Goal: Task Accomplishment & Management: Complete application form

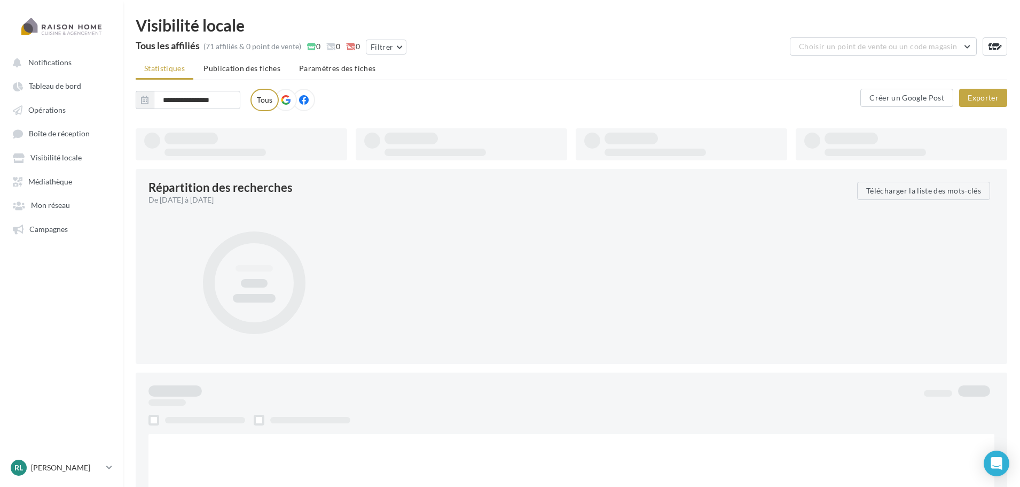
type input "**********"
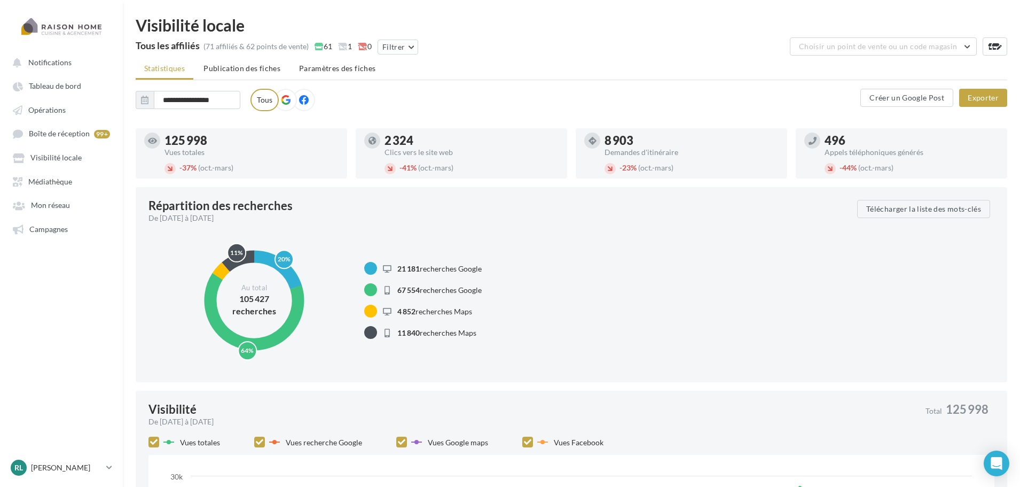
click at [543, 68] on ul "Statistiques Publication des fiches Paramètres des fiches" at bounding box center [572, 69] width 872 height 21
click at [64, 111] on span "Opérations" at bounding box center [46, 109] width 37 height 9
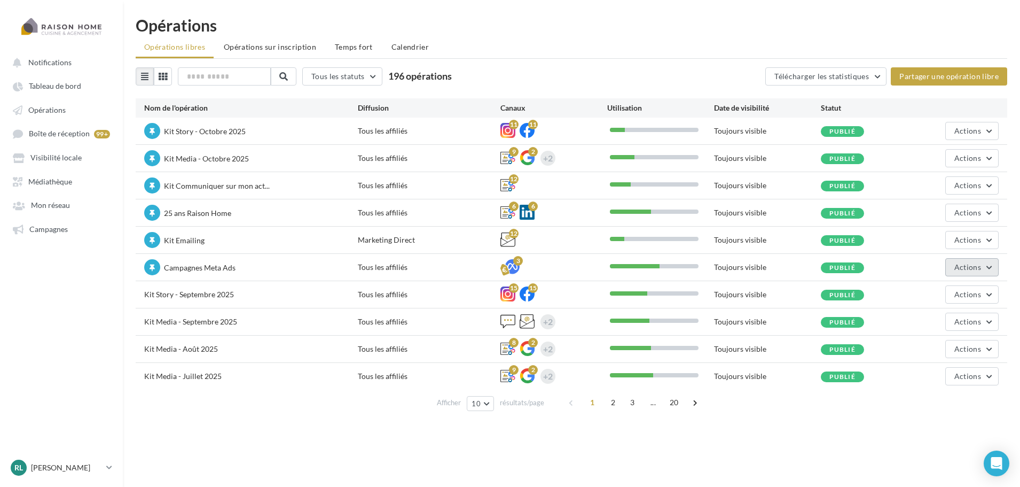
click at [970, 270] on span "Actions" at bounding box center [967, 266] width 27 height 9
click at [932, 295] on button "Editer" at bounding box center [941, 292] width 113 height 28
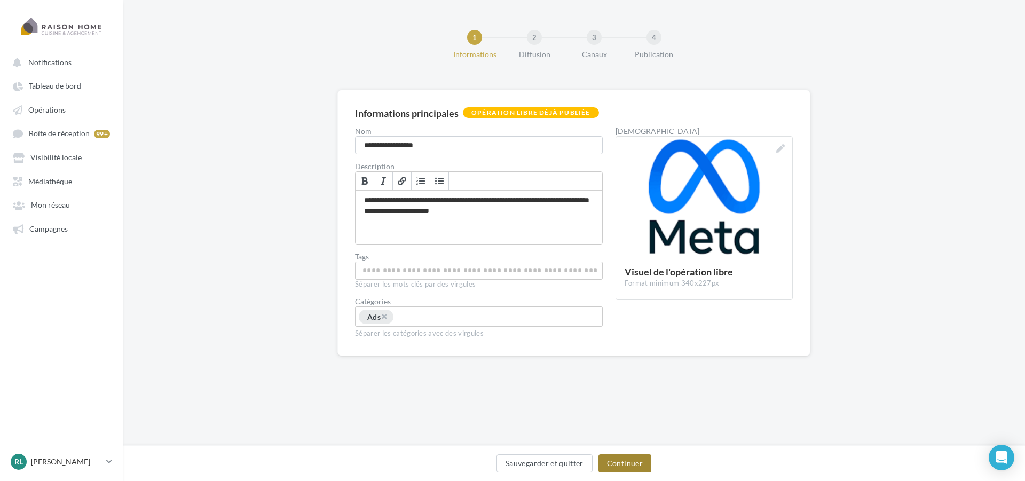
click at [622, 463] on button "Continuer" at bounding box center [625, 463] width 53 height 18
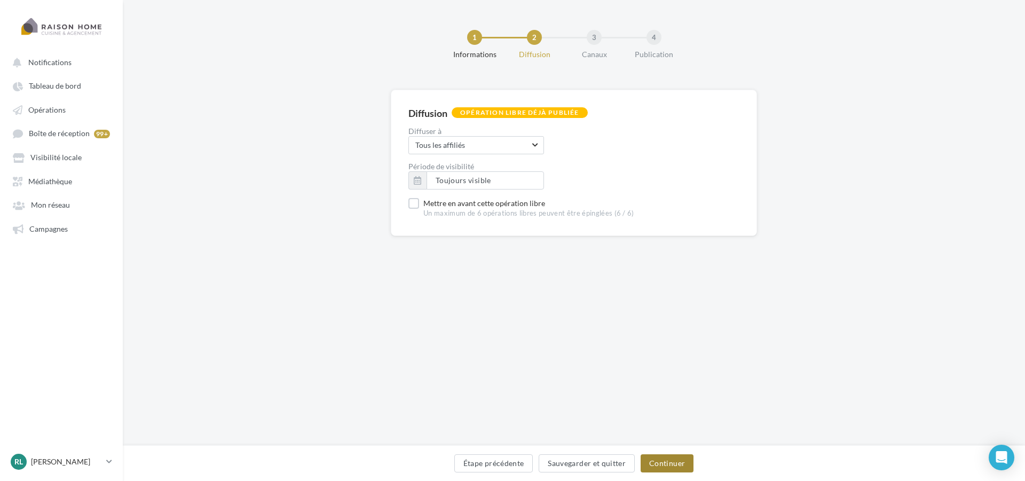
click at [673, 463] on button "Continuer" at bounding box center [667, 463] width 53 height 18
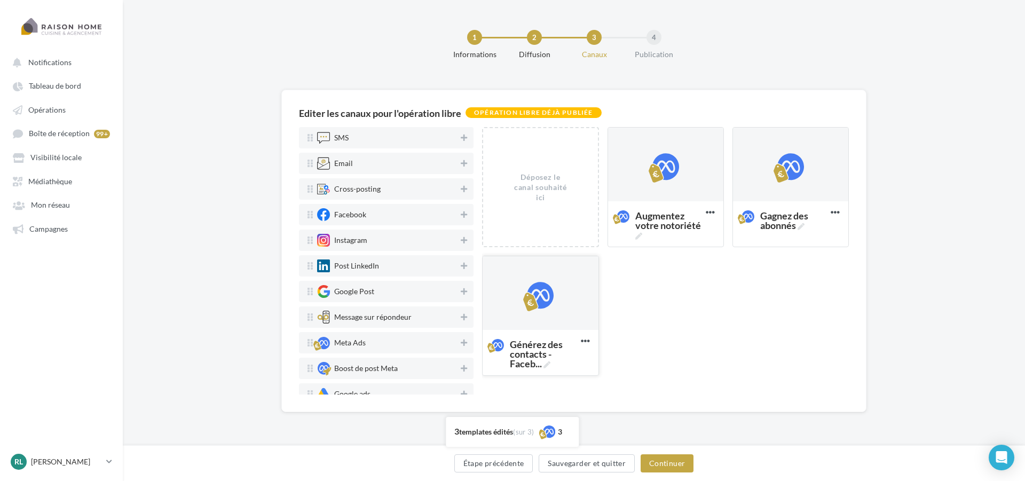
click at [540, 299] on div at bounding box center [540, 293] width 27 height 27
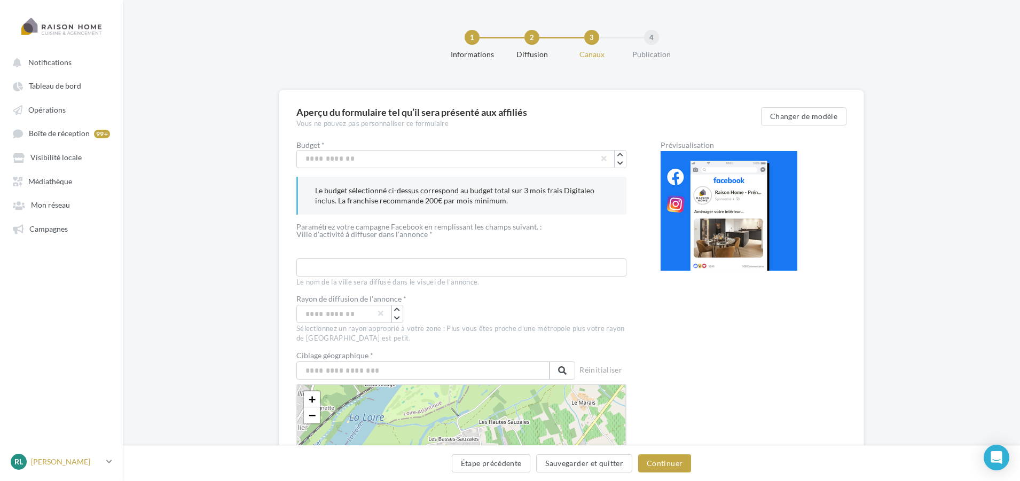
click at [68, 467] on p "[PERSON_NAME]" at bounding box center [66, 462] width 71 height 11
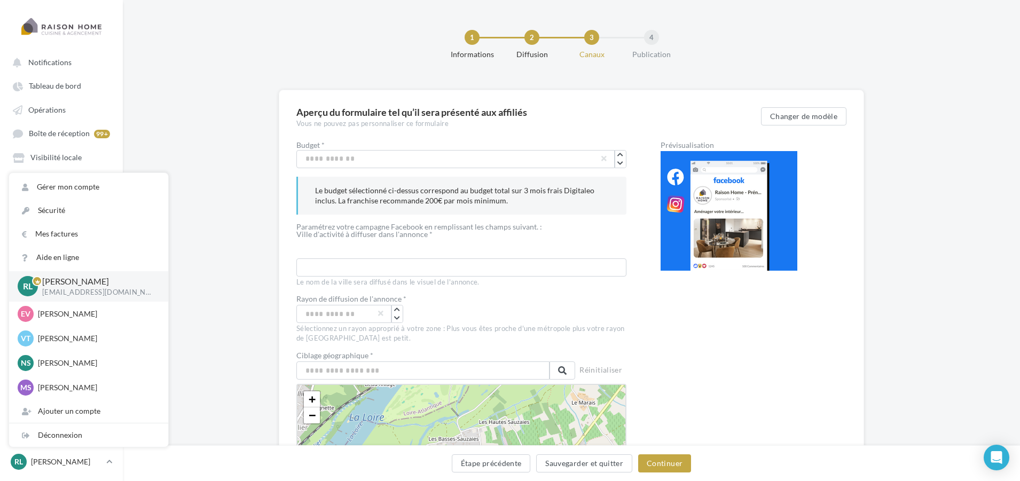
click at [238, 297] on div "Aperçu du formulaire tel qu’il sera présenté aux affiliés Vous ne pouvez pas pe…" at bounding box center [571, 472] width 897 height 764
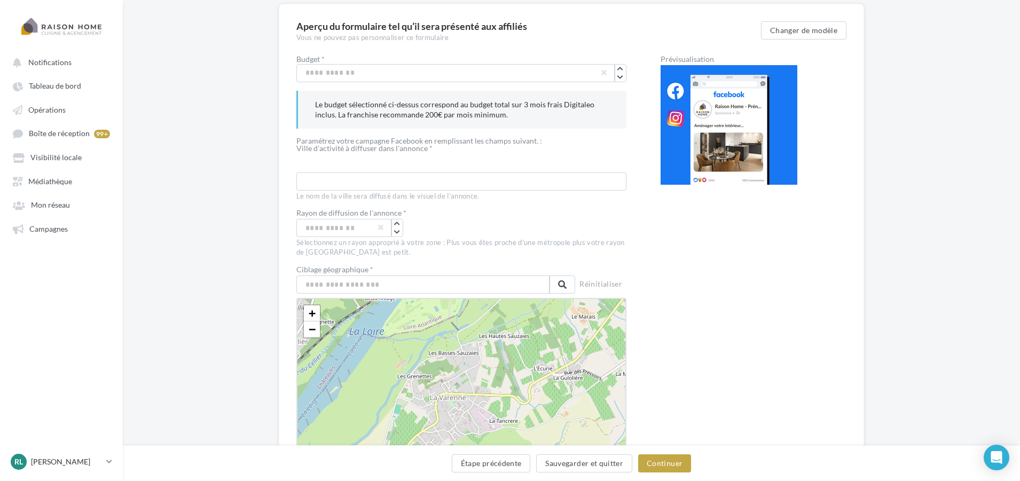
scroll to position [107, 0]
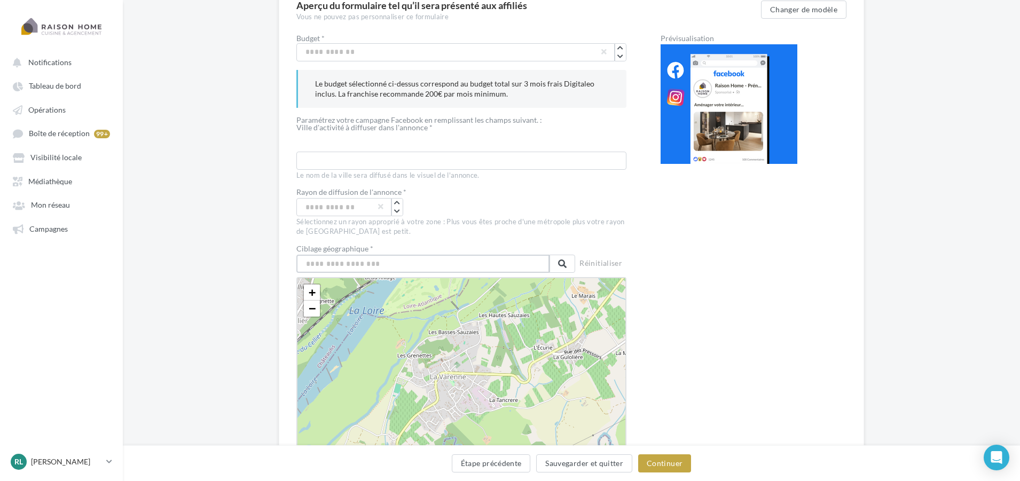
click at [422, 263] on input "text" at bounding box center [422, 264] width 253 height 18
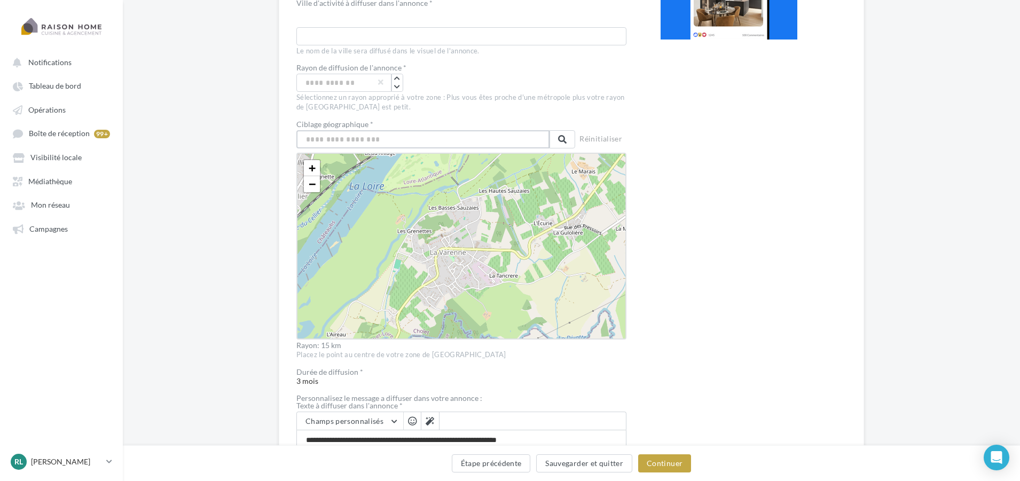
scroll to position [214, 0]
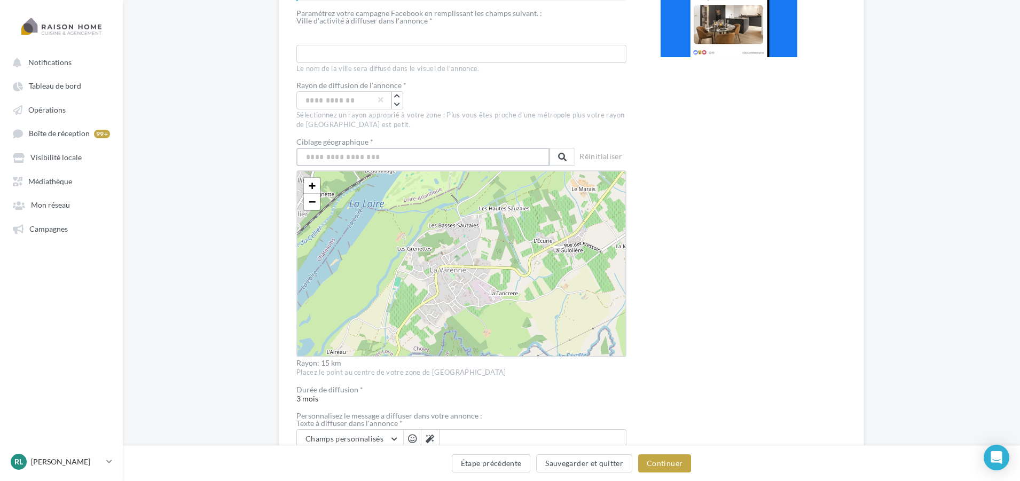
click at [416, 163] on input "text" at bounding box center [422, 157] width 253 height 18
click at [364, 159] on input "text" at bounding box center [422, 157] width 253 height 18
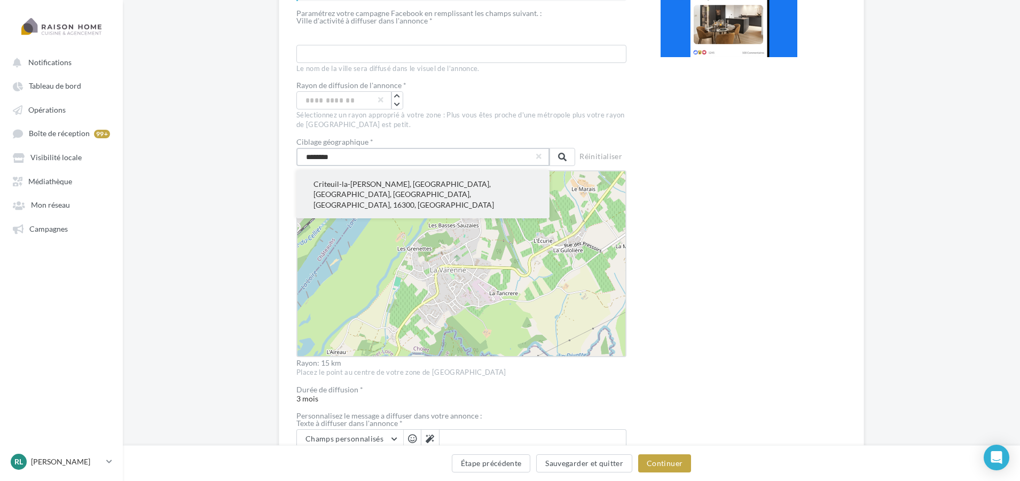
type input "********"
click at [369, 191] on button "Criteuil-la-Magdeleine, Cognac, Charente, Nouvelle-Aquitaine, France métropolit…" at bounding box center [422, 194] width 253 height 48
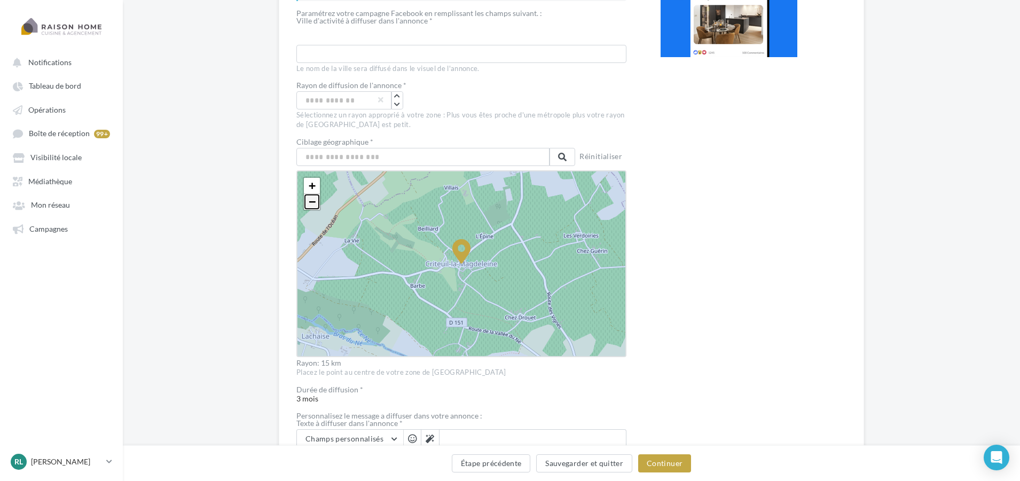
click at [314, 200] on span "−" at bounding box center [312, 201] width 7 height 13
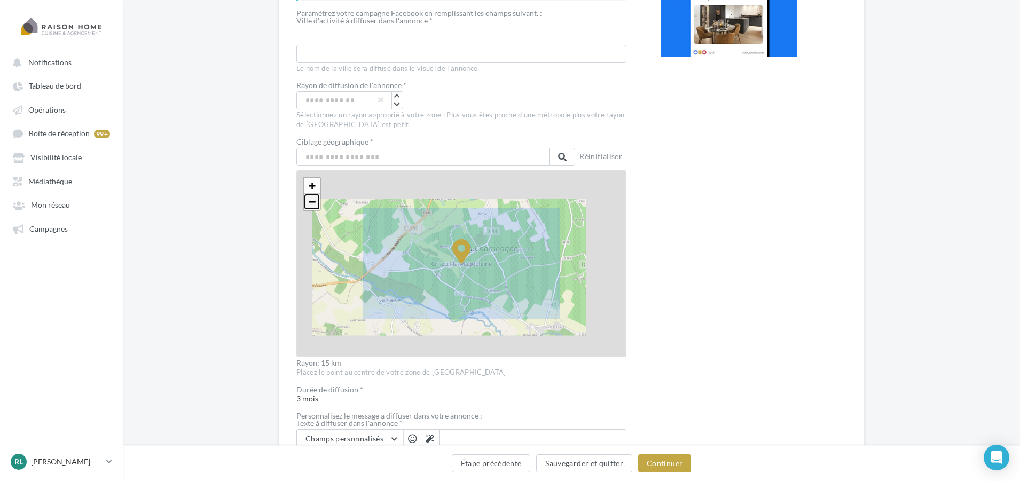
click at [314, 200] on span "−" at bounding box center [312, 201] width 7 height 13
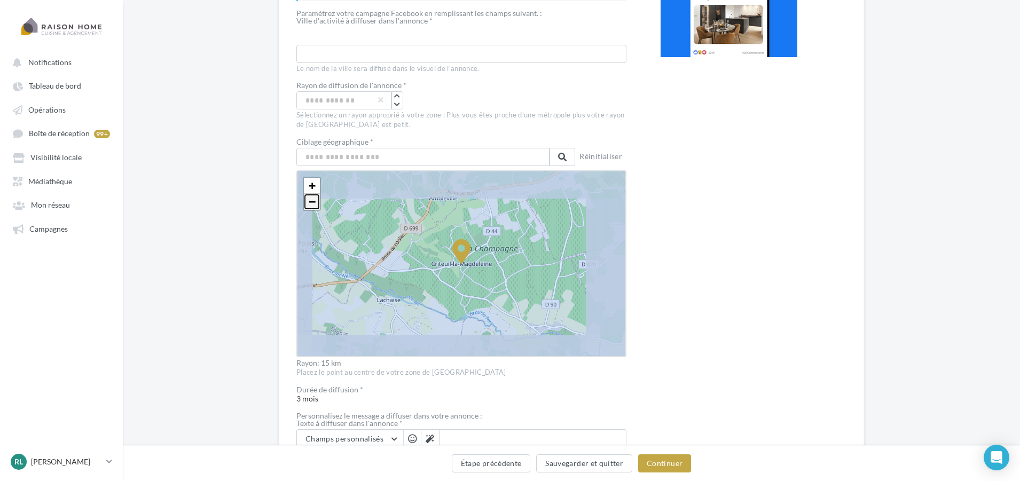
click at [314, 200] on span "−" at bounding box center [312, 201] width 7 height 13
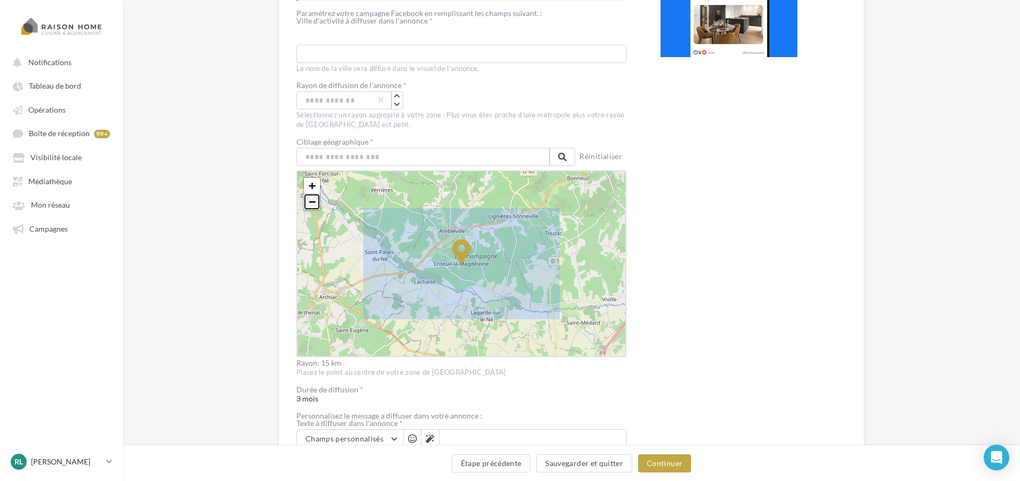
click at [314, 200] on span "−" at bounding box center [312, 201] width 7 height 13
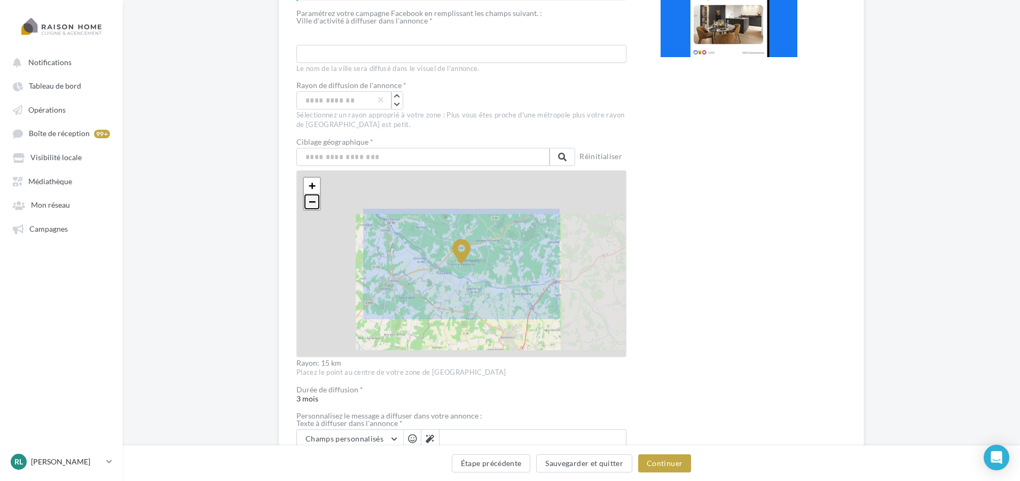
click at [314, 200] on span "−" at bounding box center [312, 201] width 7 height 13
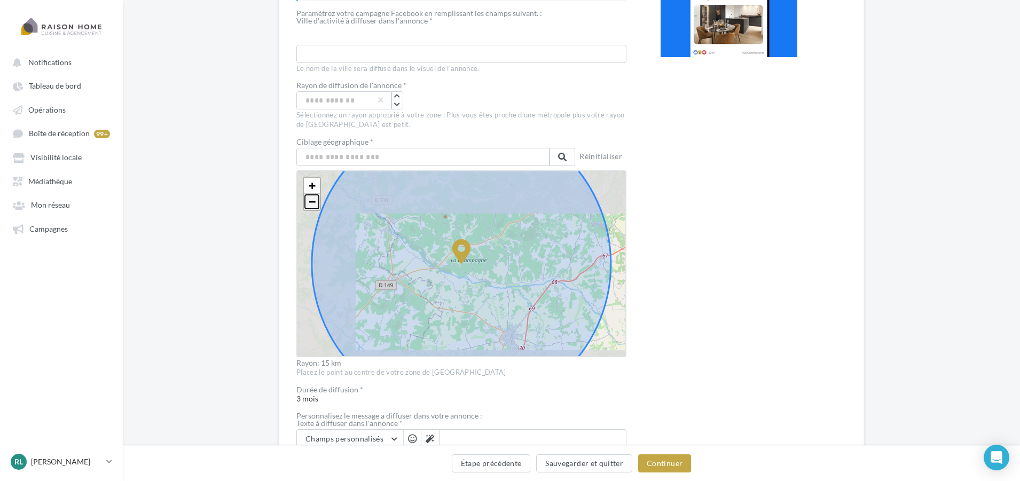
click at [314, 200] on span "−" at bounding box center [312, 201] width 7 height 13
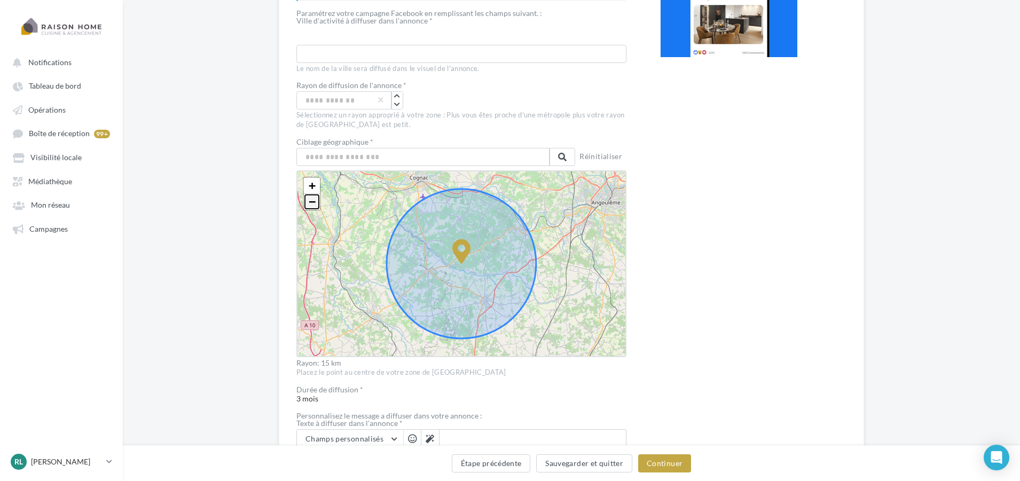
click at [313, 201] on span "−" at bounding box center [312, 201] width 7 height 13
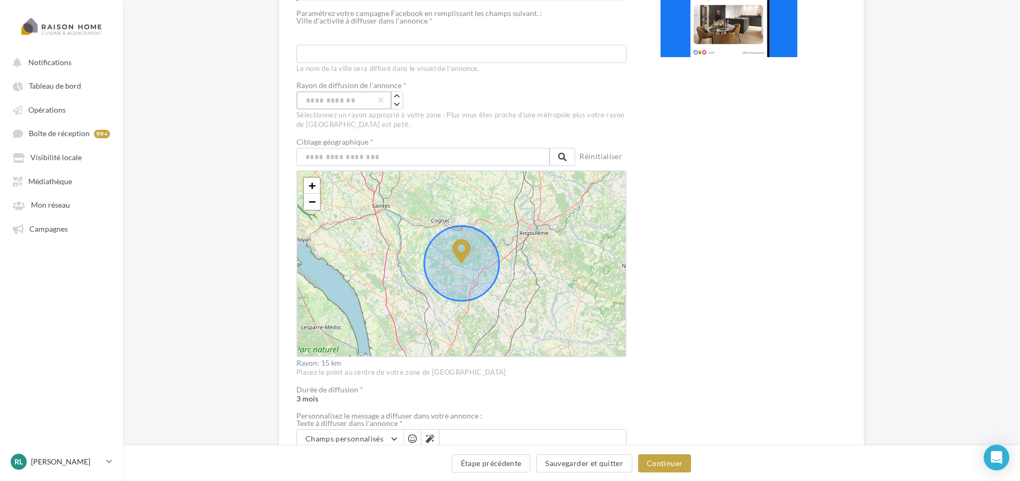
drag, startPoint x: 301, startPoint y: 96, endPoint x: 262, endPoint y: 93, distance: 38.6
click at [262, 93] on div "Aperçu du formulaire tel qu’il sera présenté aux affiliés Vous ne pouvez pas pe…" at bounding box center [571, 258] width 897 height 764
type input "**"
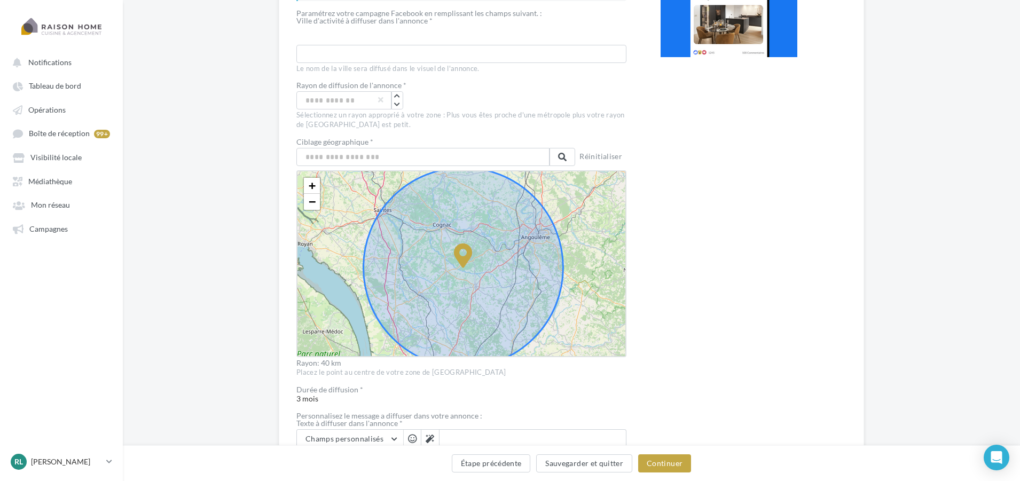
click at [592, 286] on div "+ − Leaflet" at bounding box center [461, 263] width 330 height 187
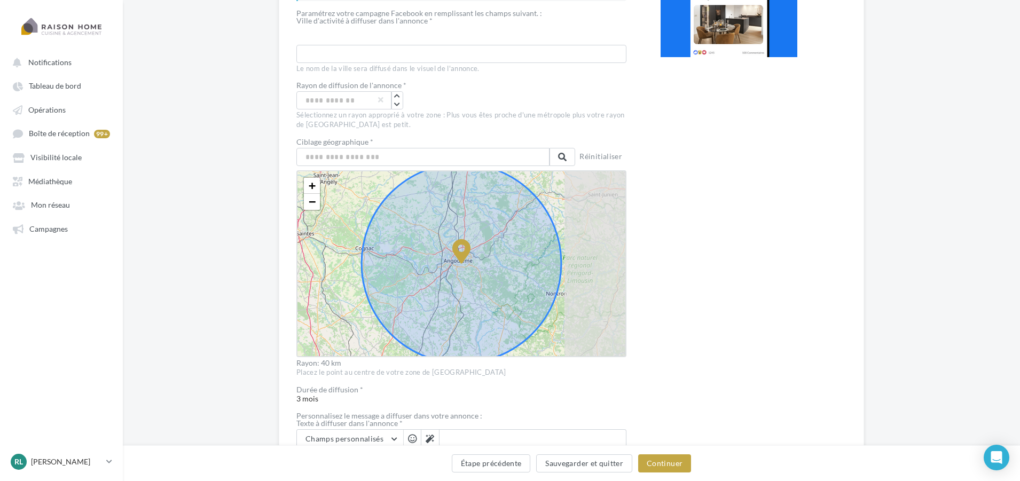
drag, startPoint x: 461, startPoint y: 258, endPoint x: 501, endPoint y: 236, distance: 46.4
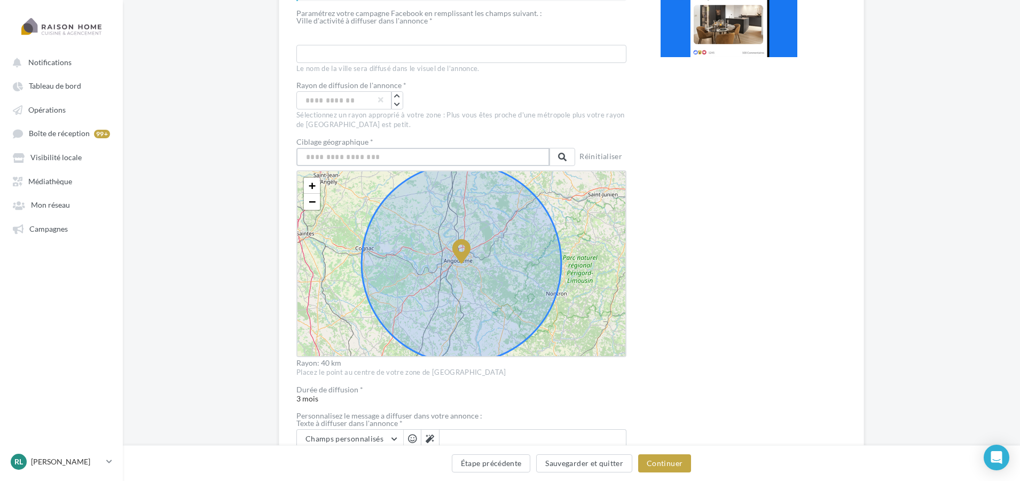
click at [397, 154] on input "text" at bounding box center [422, 157] width 253 height 18
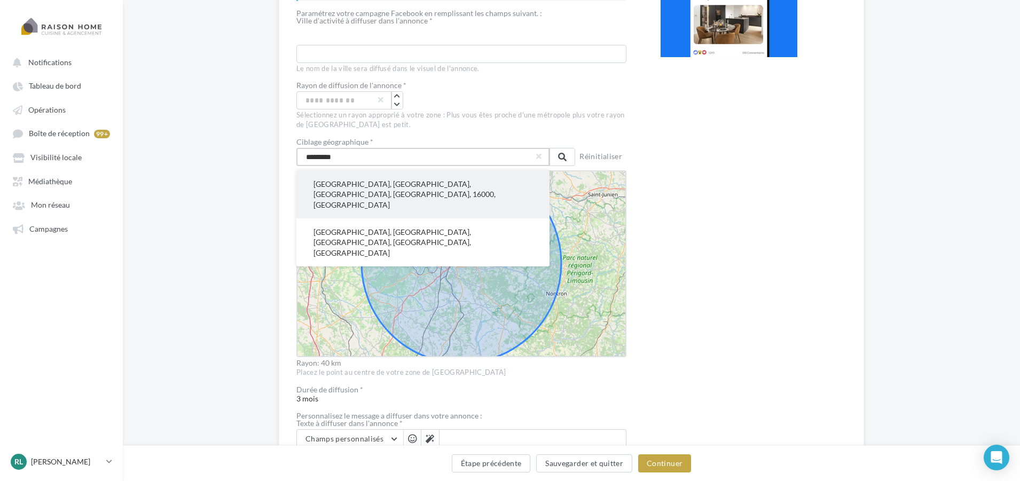
type input "*********"
click at [383, 187] on button "Angoulême, Charente, Nouvelle-Aquitaine, France métropolitaine, 16000, France" at bounding box center [422, 194] width 253 height 48
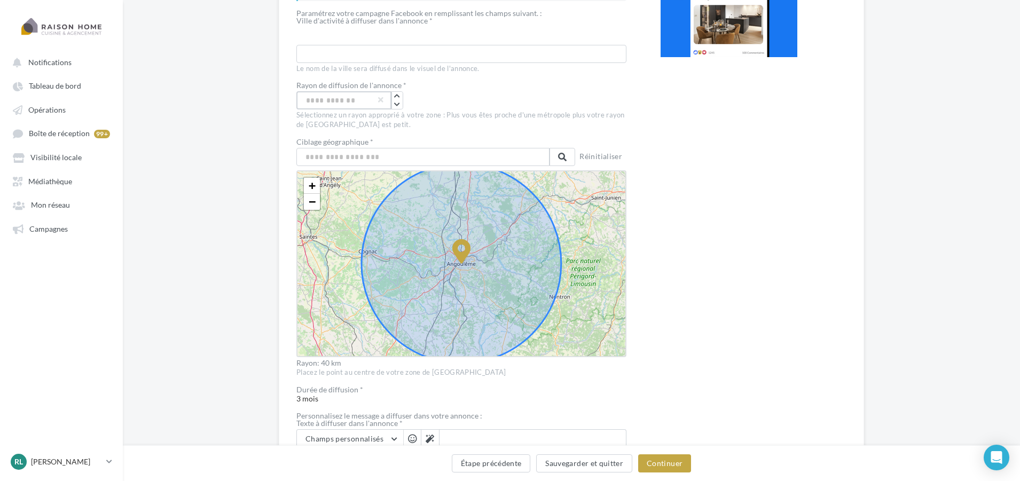
drag, startPoint x: 349, startPoint y: 99, endPoint x: 277, endPoint y: 99, distance: 71.6
click at [277, 99] on div "Aperçu du formulaire tel qu’il sera présenté aux affiliés Vous ne pouvez pas pe…" at bounding box center [571, 258] width 897 height 764
type input "*"
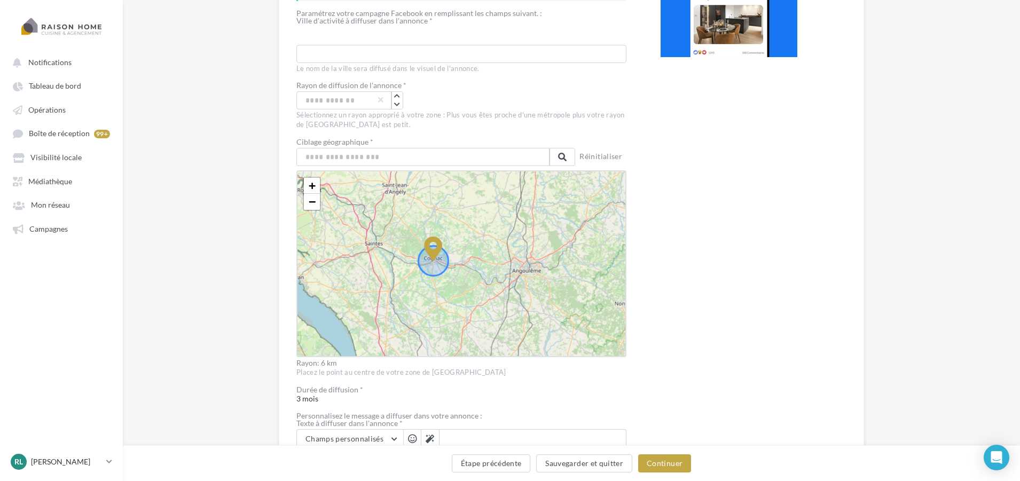
drag, startPoint x: 448, startPoint y: 252, endPoint x: 371, endPoint y: 243, distance: 76.8
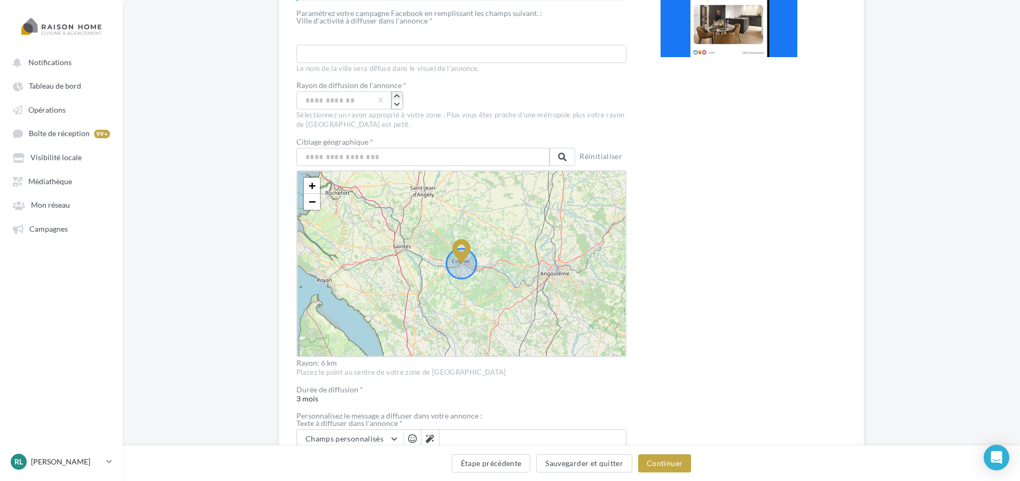
click at [401, 95] on button "button" at bounding box center [397, 96] width 11 height 9
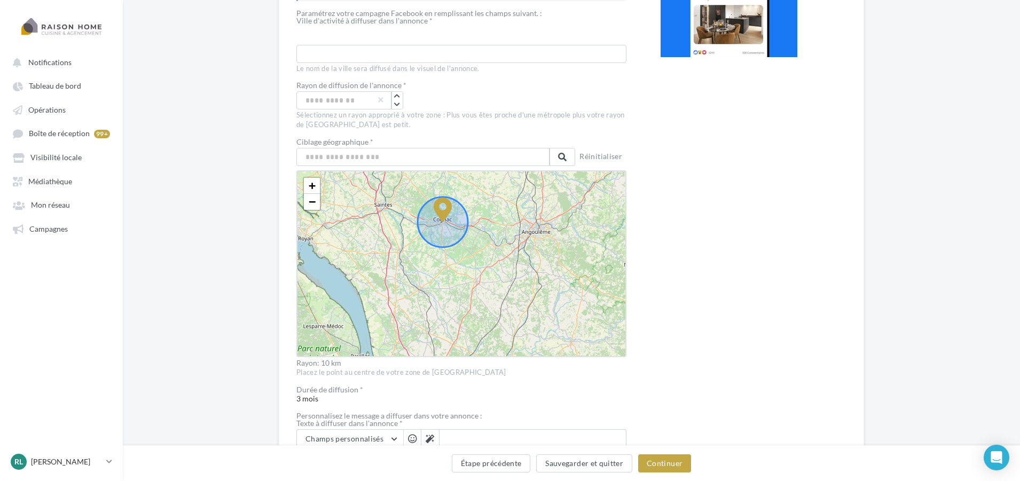
drag, startPoint x: 526, startPoint y: 309, endPoint x: 489, endPoint y: 229, distance: 87.7
click at [508, 268] on div "+ − Leaflet" at bounding box center [461, 263] width 330 height 187
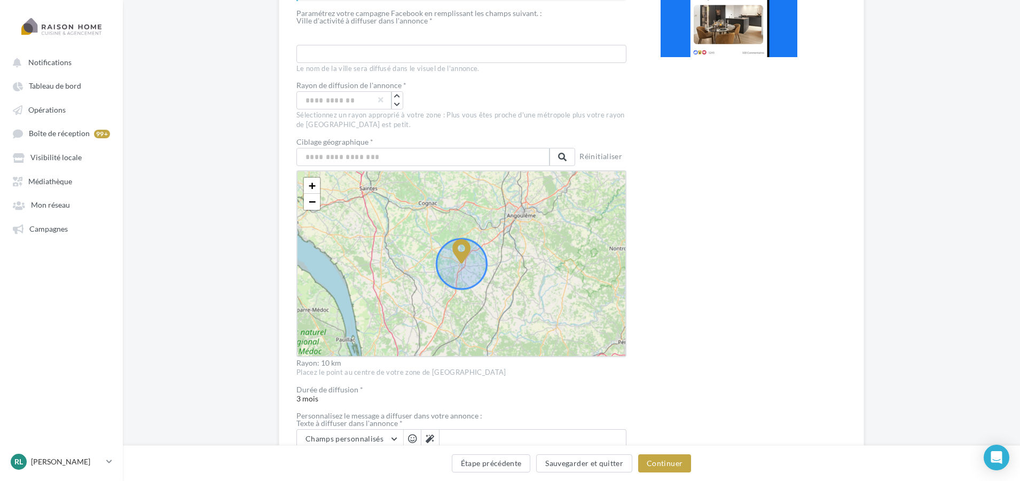
drag, startPoint x: 443, startPoint y: 213, endPoint x: 476, endPoint y: 271, distance: 67.2
drag, startPoint x: 316, startPoint y: 98, endPoint x: 284, endPoint y: 97, distance: 32.1
click at [291, 97] on div "Aperçu du formulaire tel qu’il sera présenté aux affiliés Vous ne pouvez pas pe…" at bounding box center [571, 241] width 585 height 730
click at [258, 106] on div "Aperçu du formulaire tel qu’il sera présenté aux affiliés Vous ne pouvez pas pe…" at bounding box center [571, 258] width 897 height 764
click at [705, 240] on div "Prévisualisation" at bounding box center [729, 258] width 137 height 660
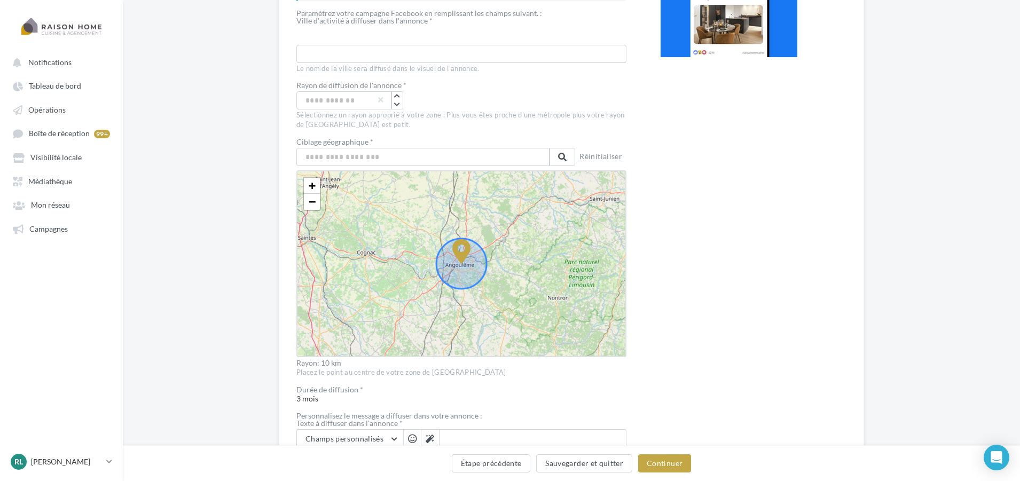
drag, startPoint x: 462, startPoint y: 253, endPoint x: 524, endPoint y: 203, distance: 79.4
drag, startPoint x: 324, startPoint y: 99, endPoint x: 281, endPoint y: 95, distance: 42.4
click at [281, 95] on div "Aperçu du formulaire tel qu’il sera présenté aux affiliés Vous ne pouvez pas pe…" at bounding box center [571, 241] width 585 height 730
type input "*"
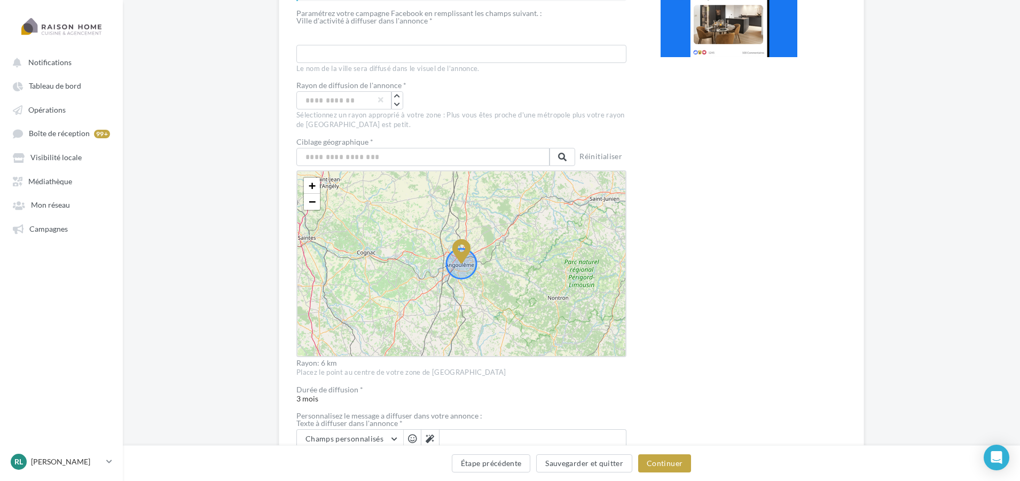
click at [740, 236] on div "Prévisualisation" at bounding box center [729, 258] width 137 height 660
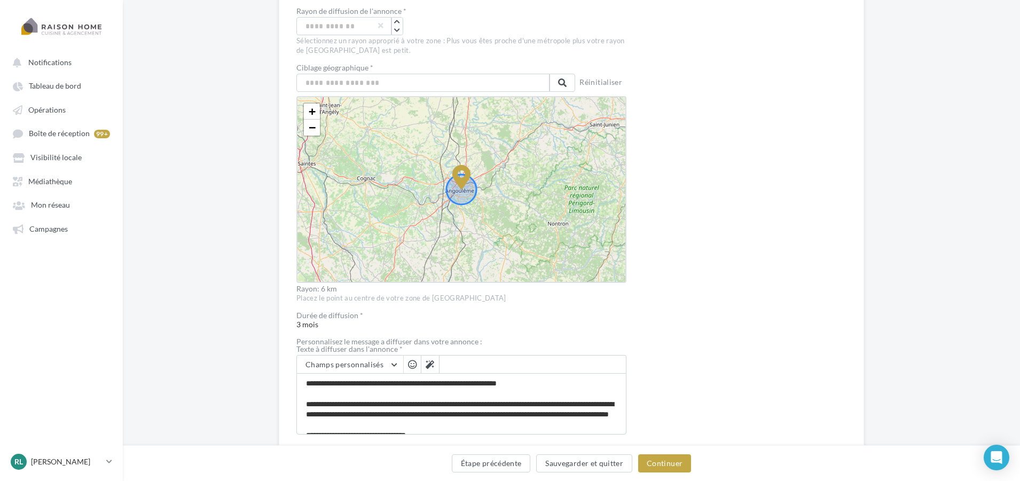
scroll to position [401, 0]
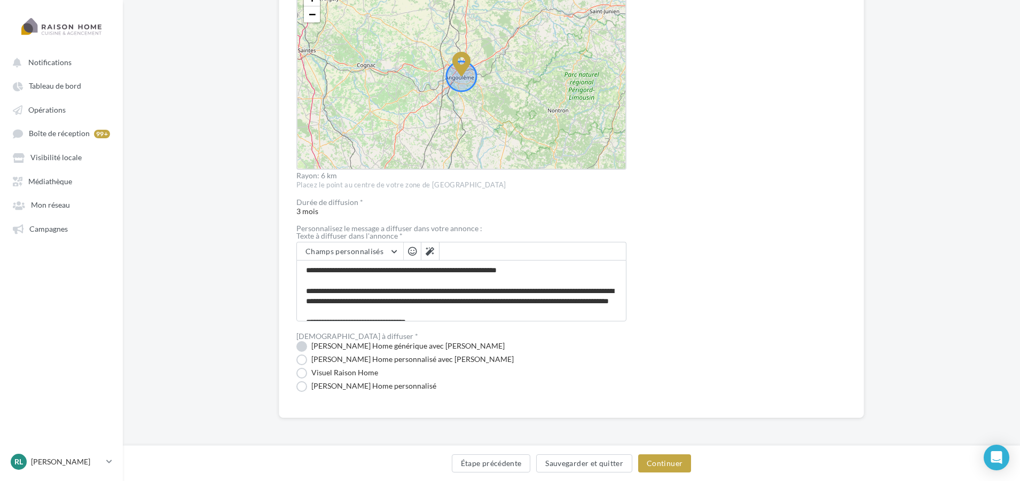
click at [371, 349] on label "Visuel Raison Home générique avec Nom" at bounding box center [400, 346] width 208 height 11
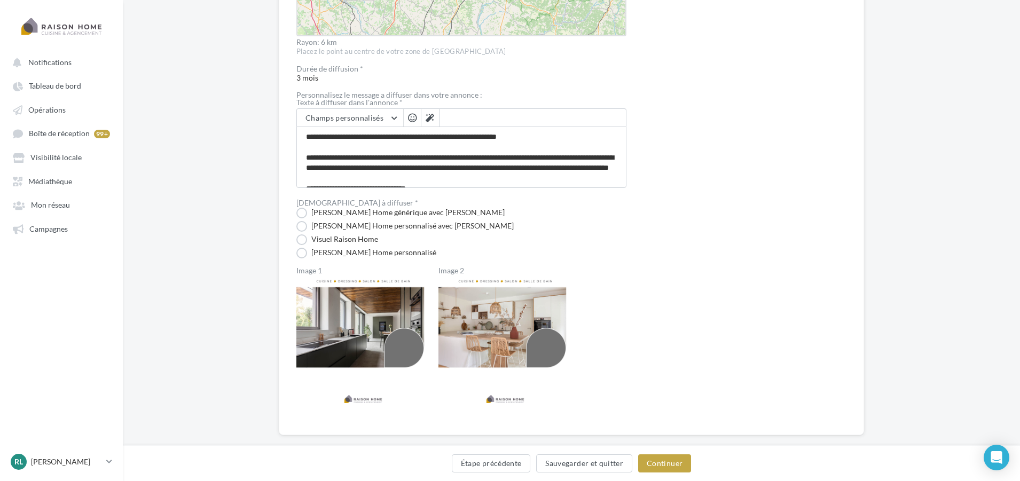
scroll to position [535, 0]
click at [302, 239] on label "Visuel Raison Home" at bounding box center [337, 239] width 82 height 11
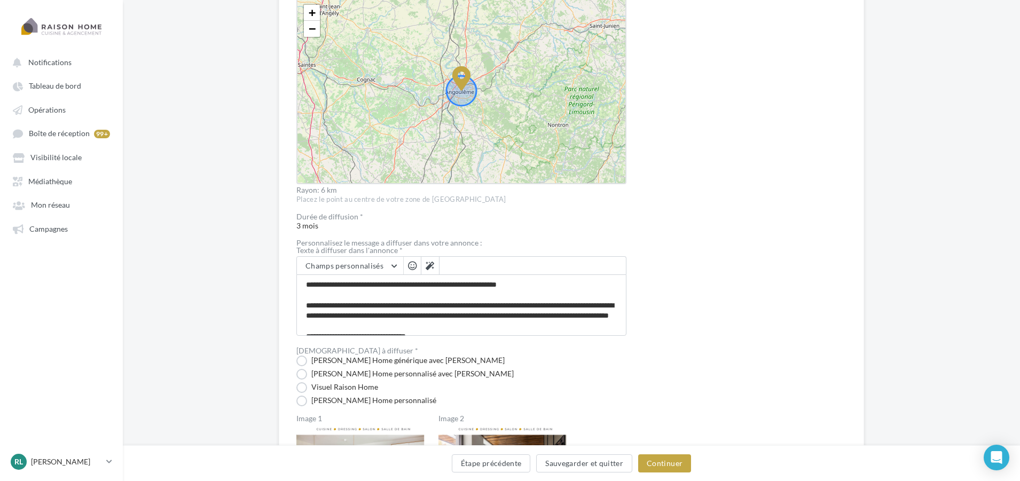
scroll to position [375, 0]
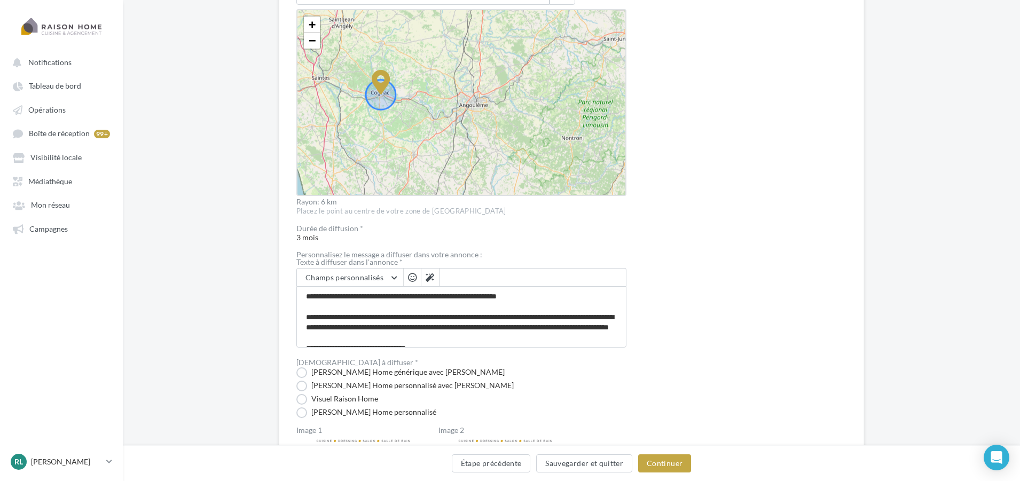
drag, startPoint x: 462, startPoint y: 93, endPoint x: 367, endPoint y: 84, distance: 95.0
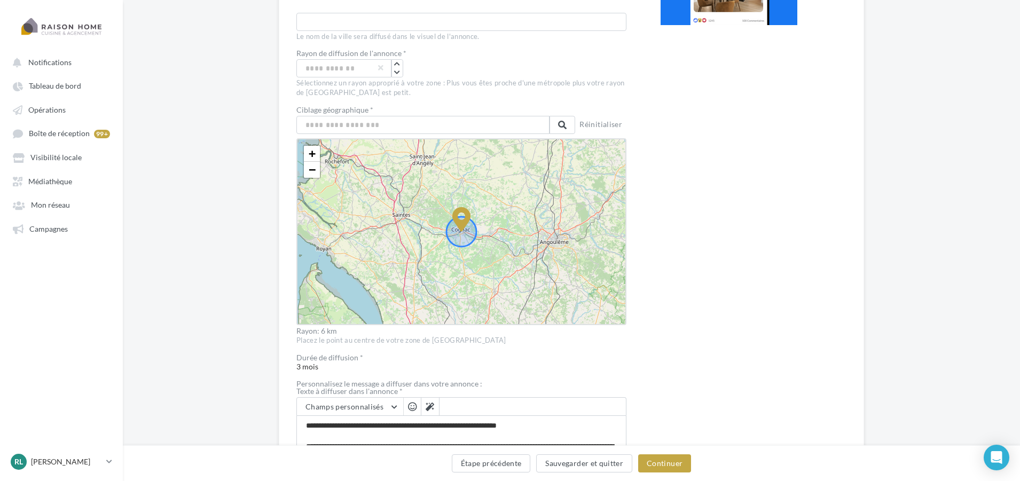
scroll to position [215, 0]
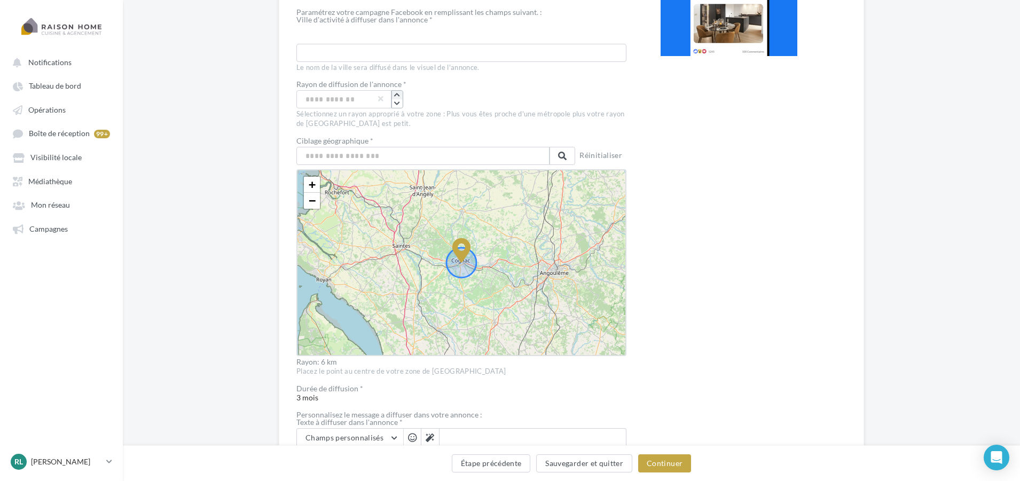
click at [396, 94] on icon "button" at bounding box center [397, 95] width 6 height 6
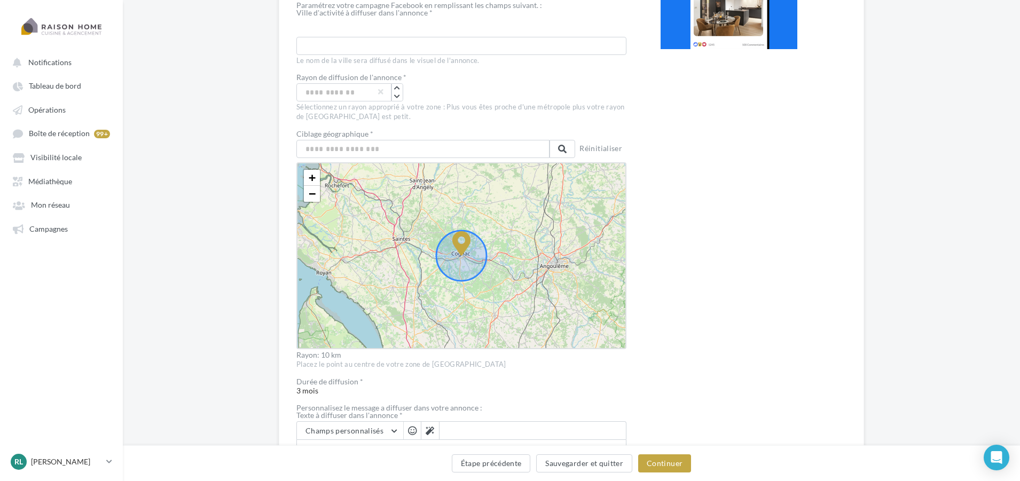
scroll to position [322, 0]
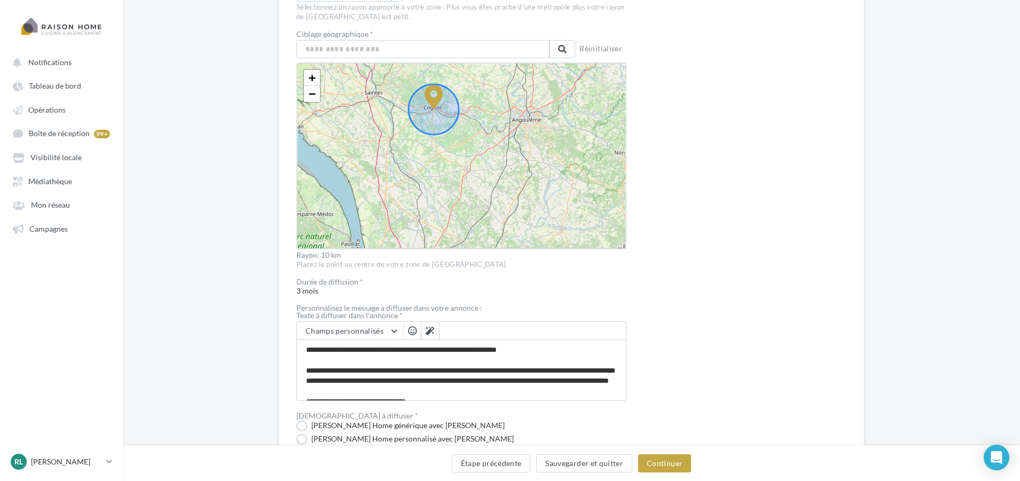
drag, startPoint x: 579, startPoint y: 204, endPoint x: 551, endPoint y: 158, distance: 53.7
click at [551, 158] on div "+ − Leaflet" at bounding box center [461, 155] width 330 height 187
click at [688, 272] on div "Prévisualisation" at bounding box center [729, 225] width 137 height 811
drag, startPoint x: 435, startPoint y: 104, endPoint x: 465, endPoint y: 156, distance: 60.7
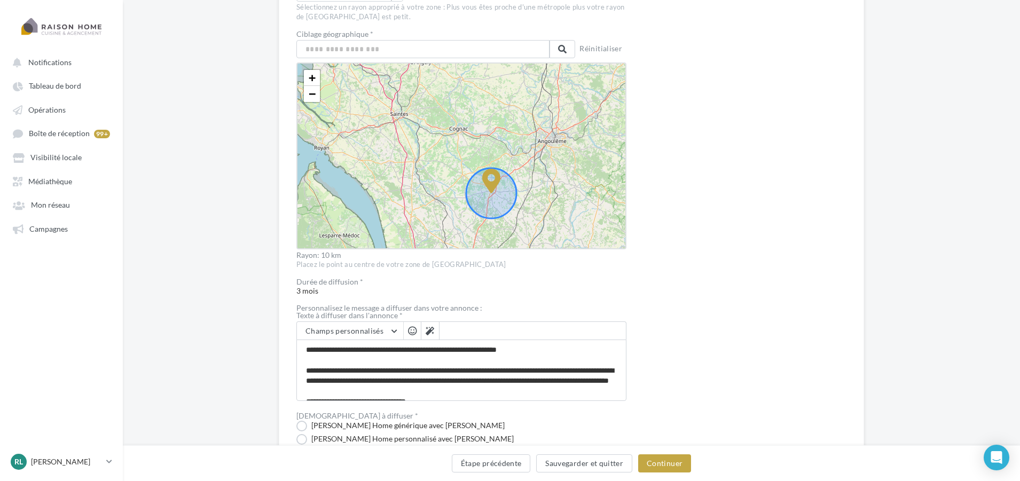
drag, startPoint x: 507, startPoint y: 144, endPoint x: 534, endPoint y: 178, distance: 44.1
click at [534, 178] on div "+ − Leaflet" at bounding box center [461, 155] width 330 height 187
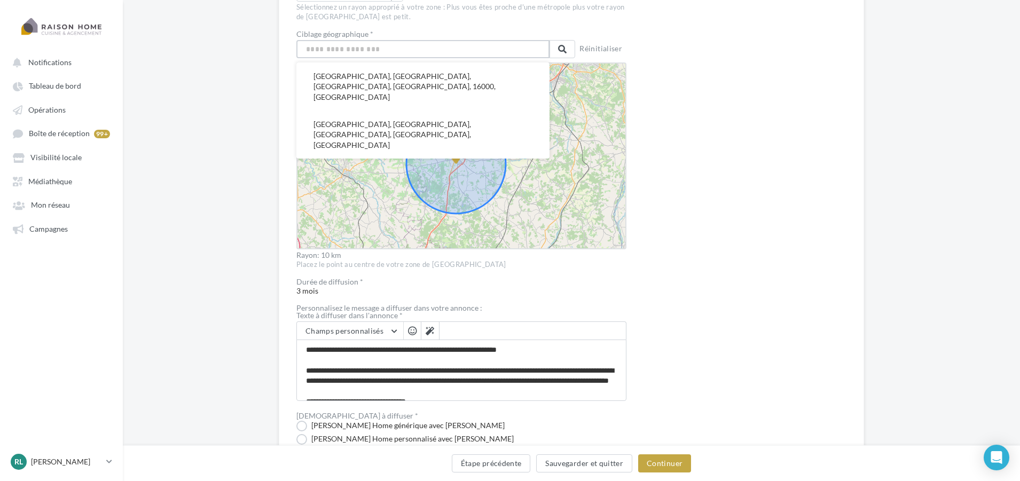
click at [376, 55] on input "text" at bounding box center [422, 49] width 253 height 18
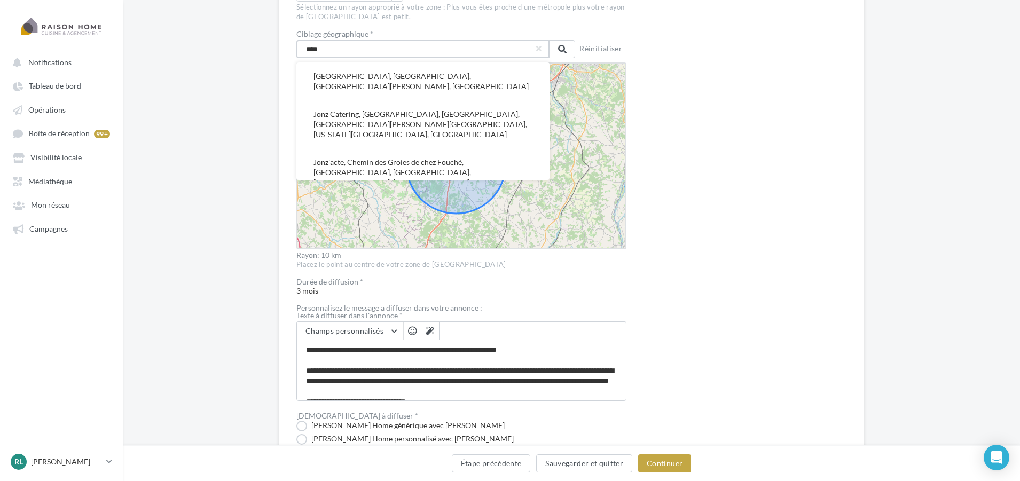
type input "*****"
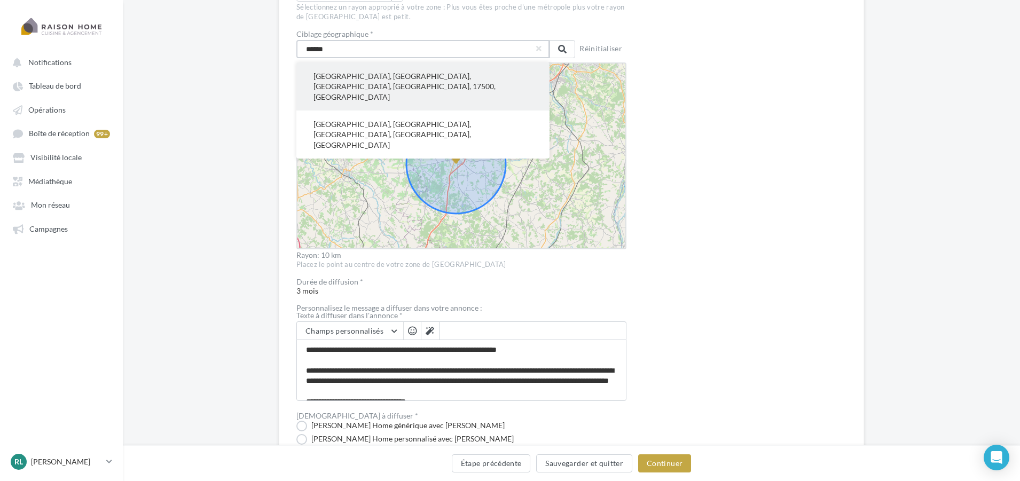
type input "******"
click at [381, 75] on button "Jonzac, Charente-Maritime, Nouvelle-Aquitaine, France métropolitaine, 17500, Fr…" at bounding box center [422, 86] width 253 height 48
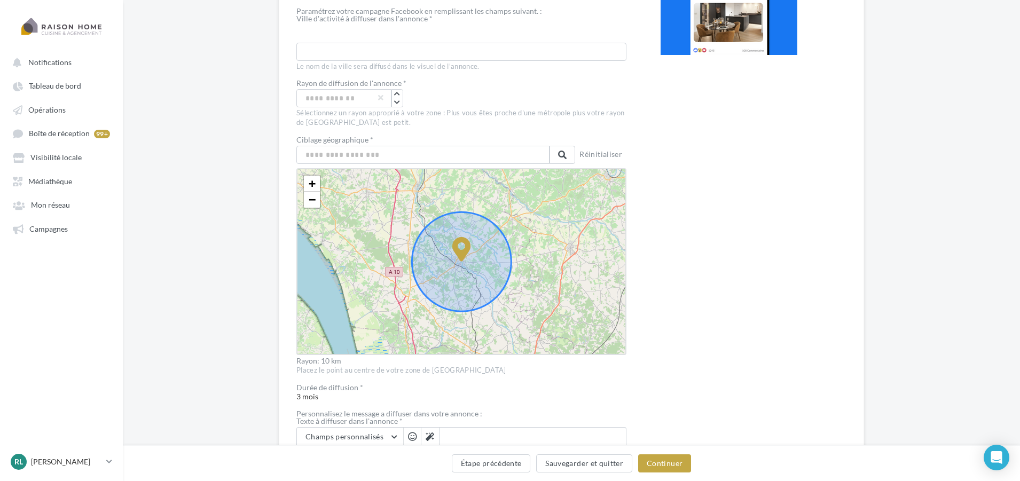
scroll to position [215, 0]
click at [396, 105] on icon "button" at bounding box center [397, 103] width 6 height 6
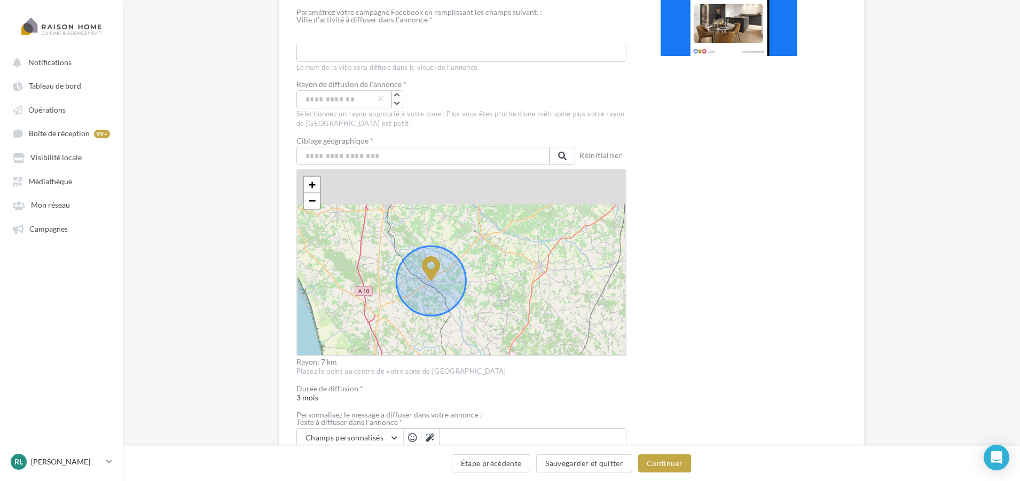
drag, startPoint x: 523, startPoint y: 223, endPoint x: 499, endPoint y: 265, distance: 49.0
click at [499, 265] on div "+ − Leaflet" at bounding box center [461, 262] width 330 height 187
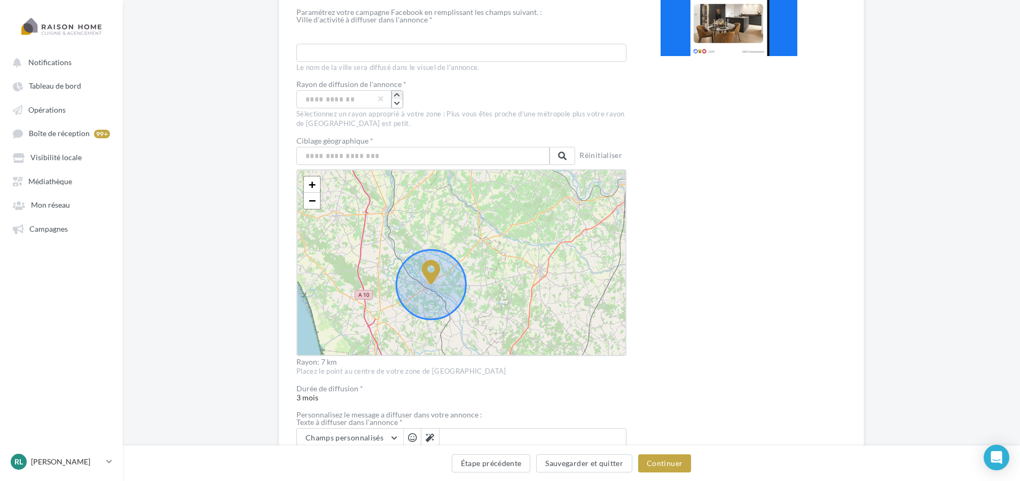
click at [398, 95] on icon "button" at bounding box center [397, 95] width 6 height 6
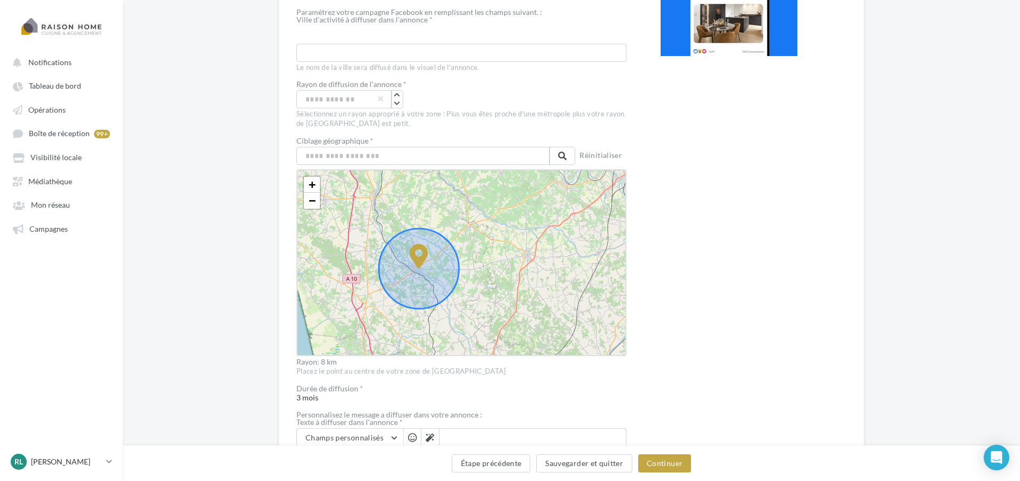
drag, startPoint x: 492, startPoint y: 263, endPoint x: 485, endPoint y: 239, distance: 24.5
click at [485, 239] on div "+ − Leaflet" at bounding box center [461, 262] width 330 height 187
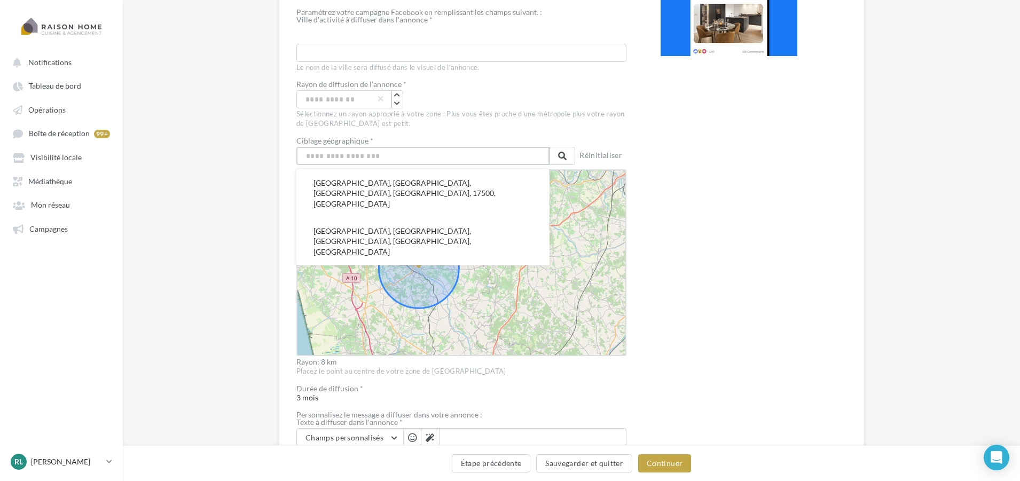
click at [370, 160] on input "text" at bounding box center [422, 156] width 253 height 18
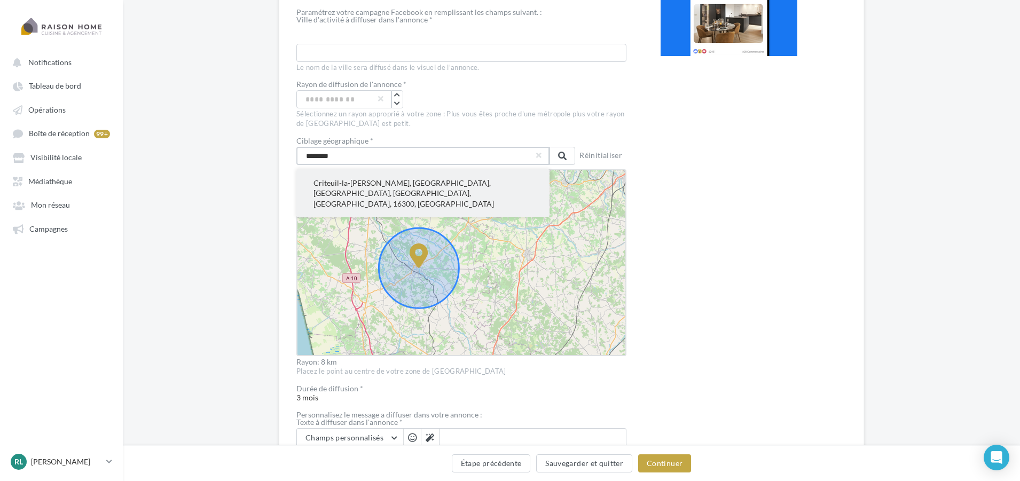
type input "********"
click at [375, 185] on button "Criteuil-la-Magdeleine, Cognac, Charente, Nouvelle-Aquitaine, France métropolit…" at bounding box center [422, 193] width 253 height 48
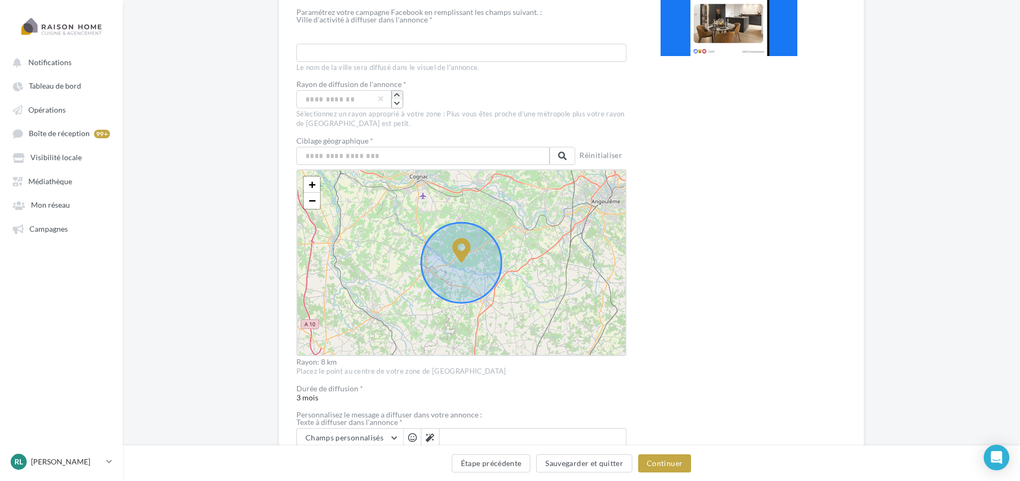
click at [398, 95] on icon "button" at bounding box center [397, 95] width 6 height 6
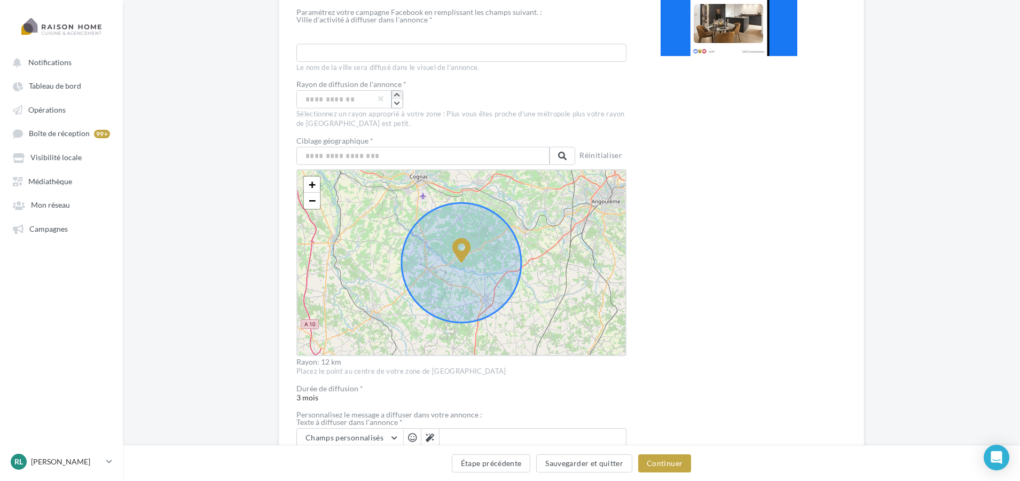
click at [398, 95] on icon "button" at bounding box center [397, 95] width 6 height 6
click at [398, 105] on icon "button" at bounding box center [397, 103] width 6 height 6
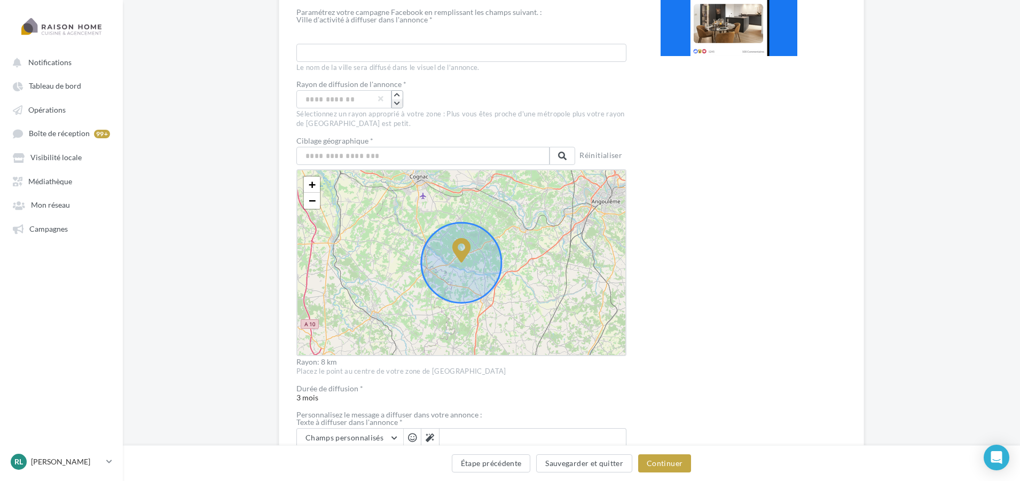
click at [397, 103] on icon "button" at bounding box center [397, 103] width 6 height 6
drag, startPoint x: 463, startPoint y: 253, endPoint x: 453, endPoint y: 250, distance: 9.8
click at [453, 250] on icon at bounding box center [454, 249] width 19 height 25
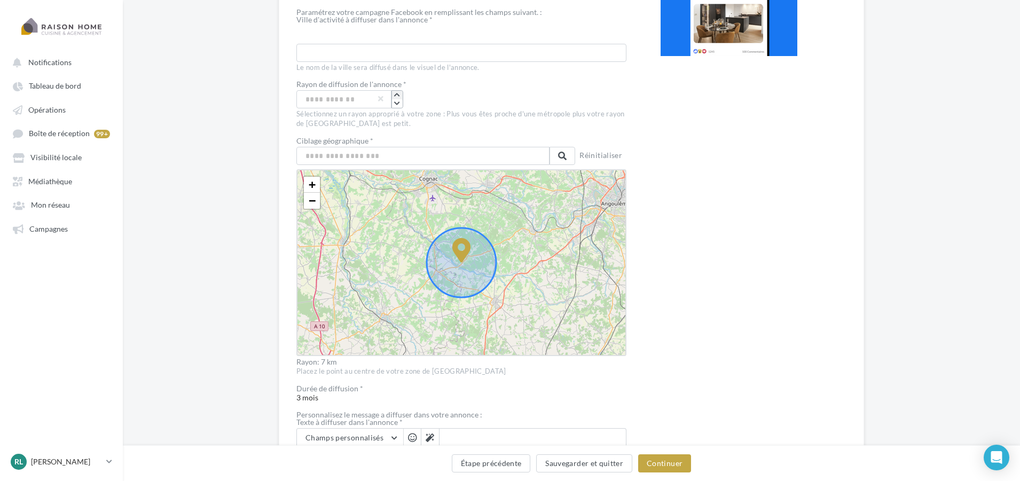
click at [396, 95] on icon "button" at bounding box center [397, 95] width 6 height 6
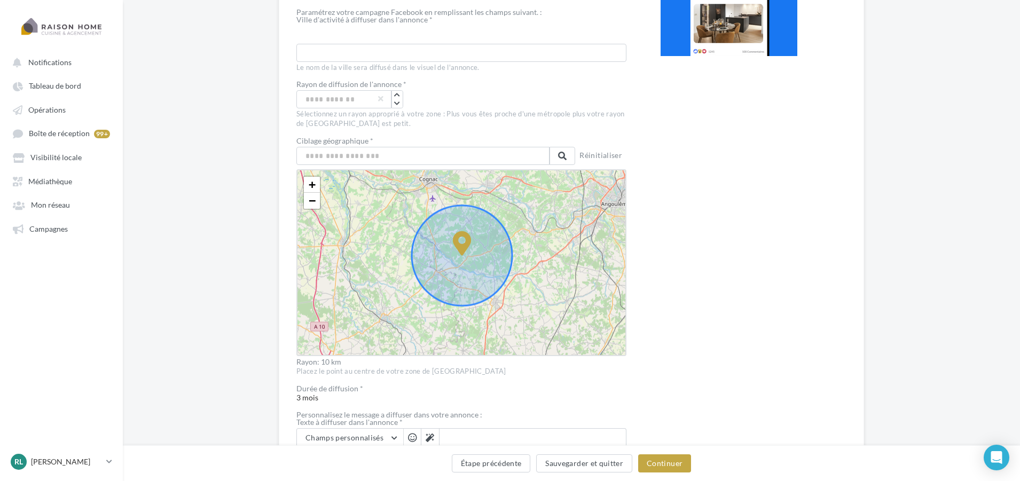
drag, startPoint x: 461, startPoint y: 250, endPoint x: 462, endPoint y: 243, distance: 7.5
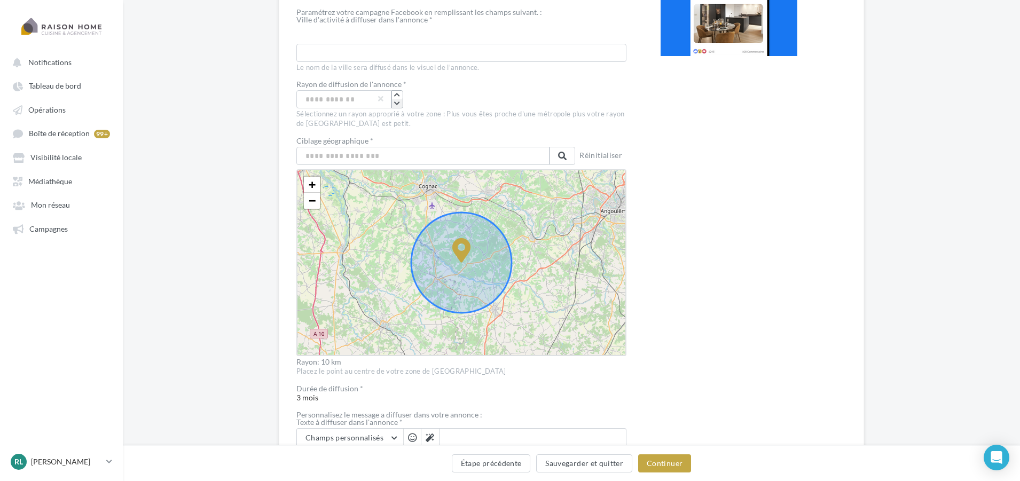
click at [396, 101] on icon "button" at bounding box center [397, 103] width 6 height 6
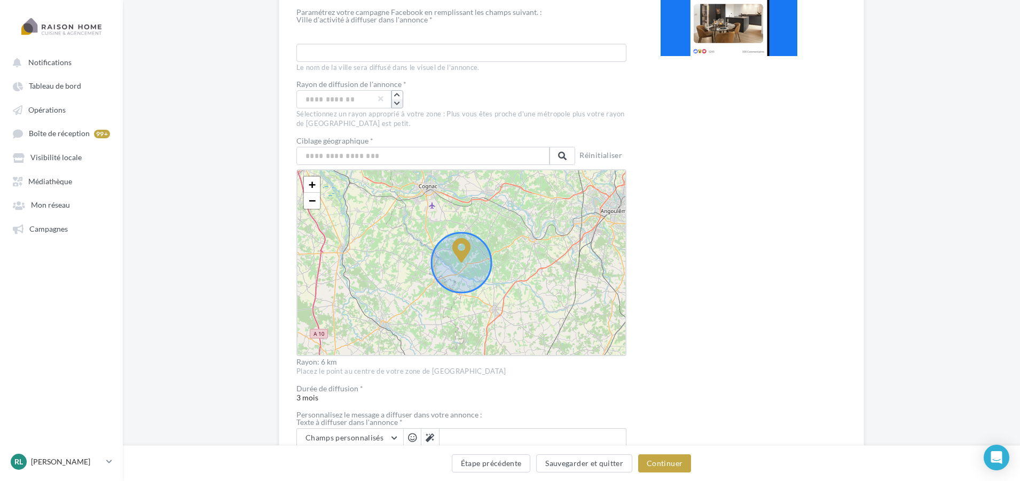
click at [396, 101] on icon "button" at bounding box center [397, 103] width 6 height 6
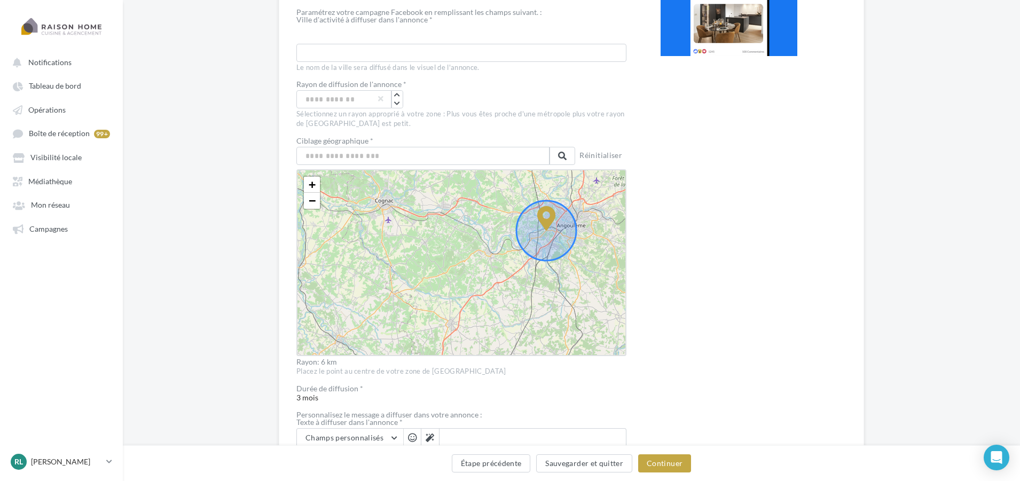
drag, startPoint x: 425, startPoint y: 273, endPoint x: 479, endPoint y: 242, distance: 61.9
click at [481, 242] on div "+ − Leaflet" at bounding box center [461, 262] width 330 height 187
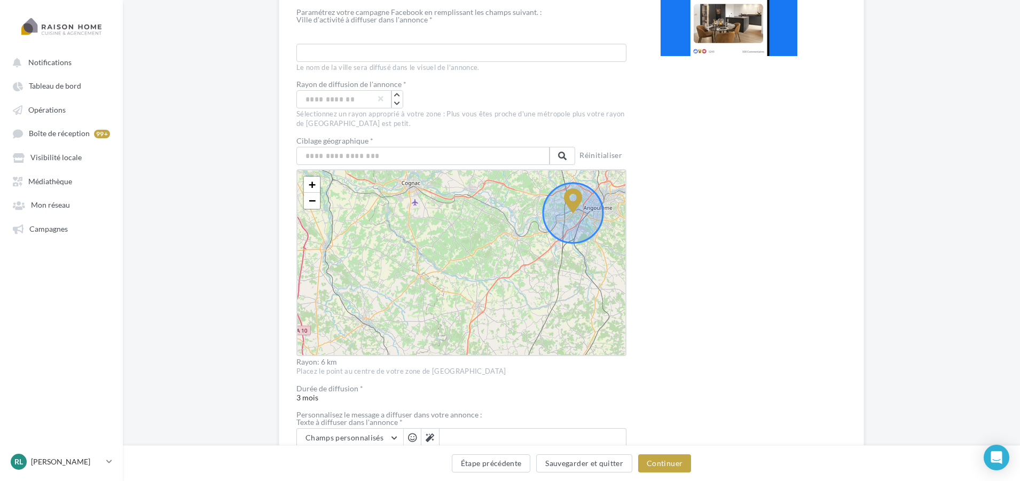
drag, startPoint x: 479, startPoint y: 309, endPoint x: 524, endPoint y: 285, distance: 51.1
click at [524, 285] on div "+ − Leaflet" at bounding box center [461, 262] width 330 height 187
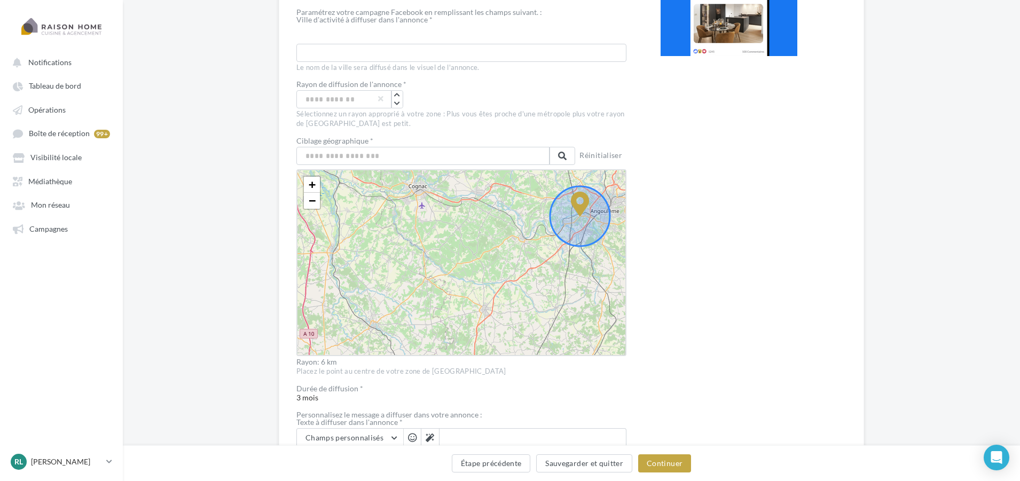
drag, startPoint x: 539, startPoint y: 245, endPoint x: 500, endPoint y: 272, distance: 46.8
click at [500, 272] on div "+ − Leaflet" at bounding box center [461, 262] width 330 height 187
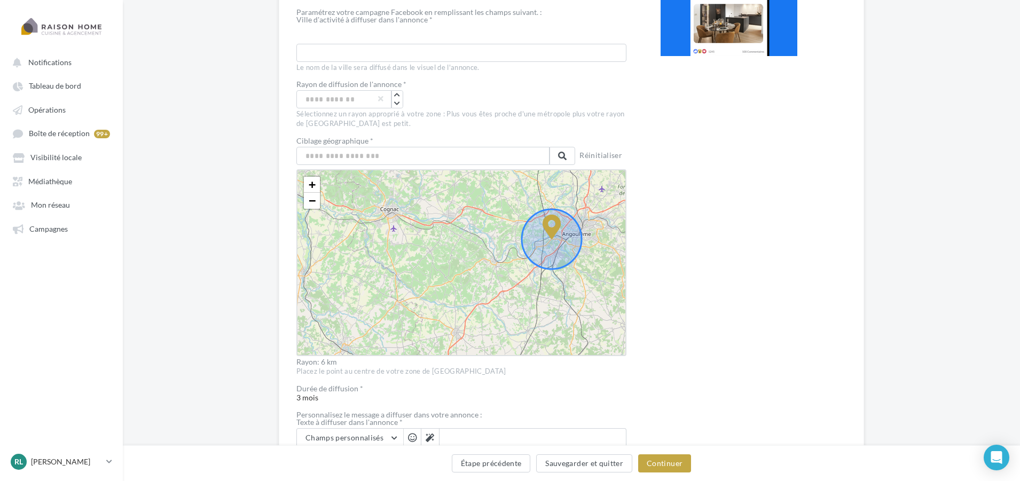
drag, startPoint x: 481, startPoint y: 204, endPoint x: 452, endPoint y: 227, distance: 36.5
click at [452, 227] on div "+ − Leaflet" at bounding box center [461, 262] width 330 height 187
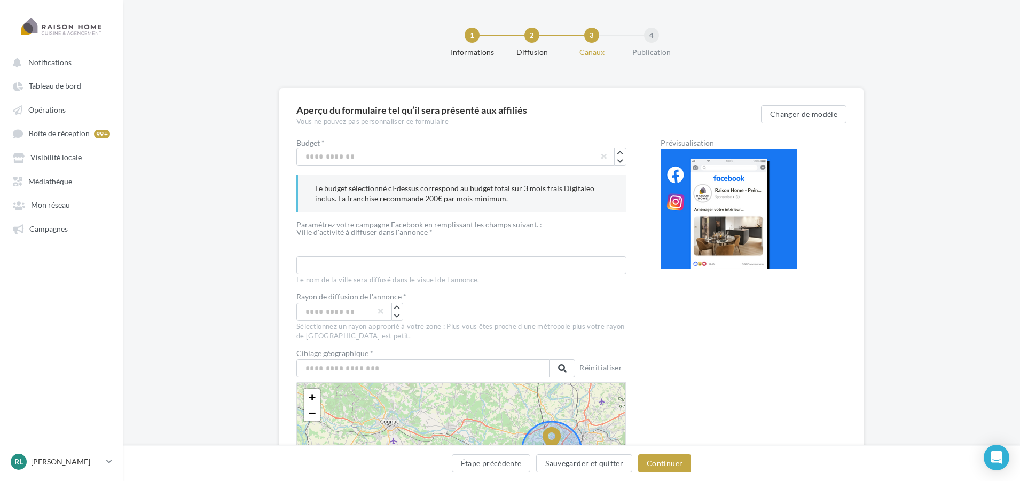
scroll to position [0, 0]
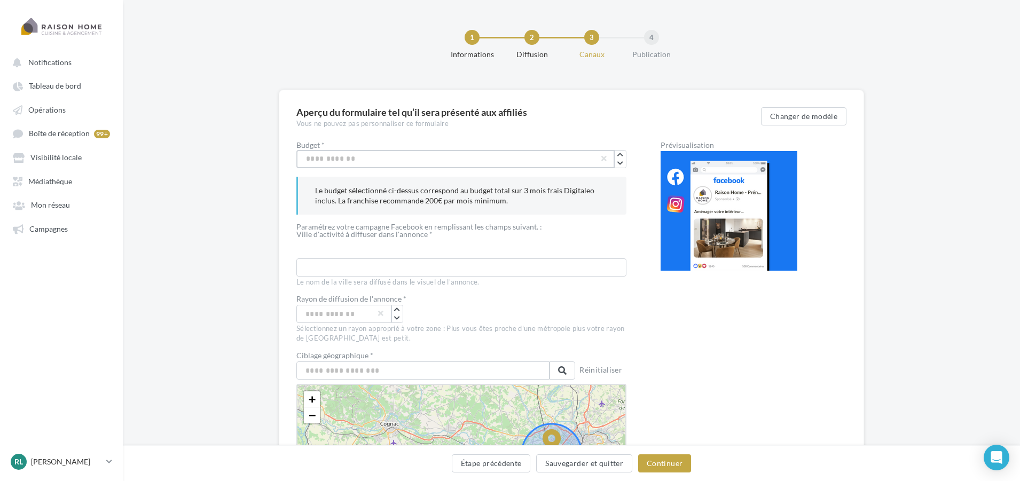
click at [409, 158] on input "***" at bounding box center [455, 159] width 318 height 18
drag, startPoint x: 290, startPoint y: 104, endPoint x: 498, endPoint y: 114, distance: 208.5
click at [581, 113] on h3 "Aperçu du formulaire tel qu’il sera présenté aux affiliés" at bounding box center [528, 112] width 465 height 10
drag, startPoint x: 358, startPoint y: 157, endPoint x: 264, endPoint y: 155, distance: 94.6
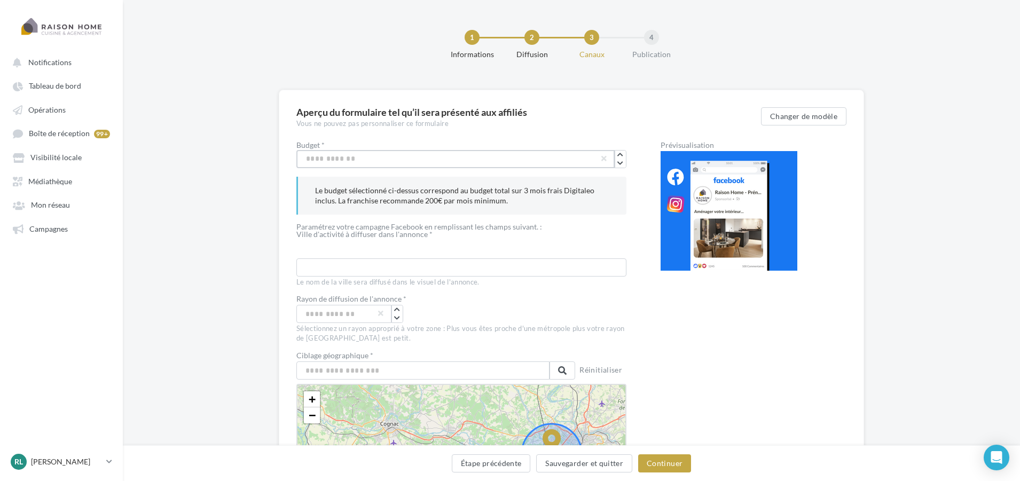
drag, startPoint x: 338, startPoint y: 160, endPoint x: 282, endPoint y: 156, distance: 55.7
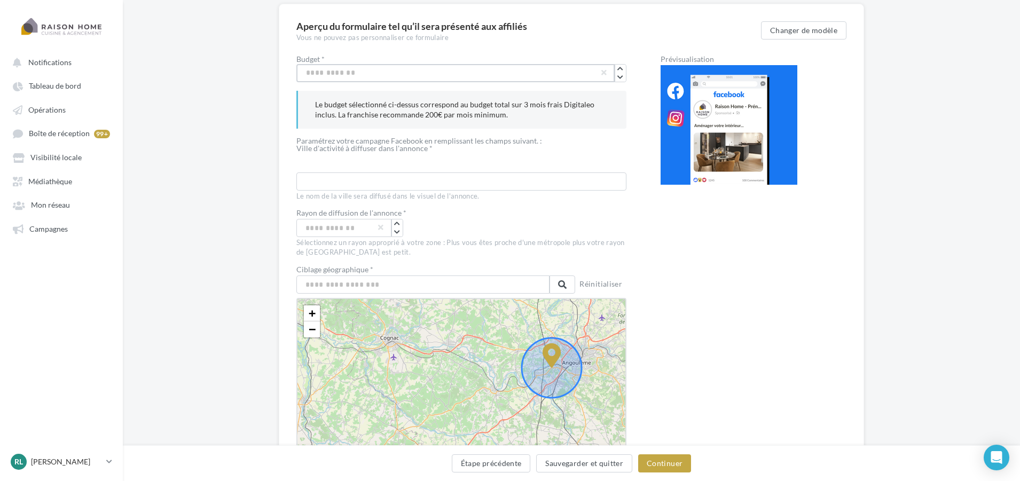
scroll to position [107, 0]
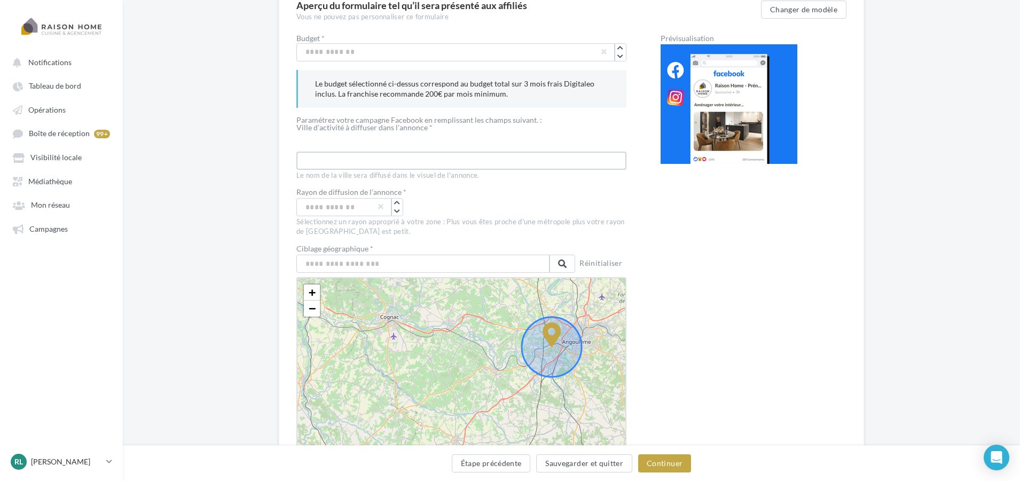
click at [436, 155] on input "text" at bounding box center [461, 161] width 330 height 18
drag, startPoint x: 388, startPoint y: 158, endPoint x: 238, endPoint y: 159, distance: 150.6
click at [247, 154] on div "Aperçu du formulaire tel qu’il sera présenté aux affiliés Vous ne pouvez pas pe…" at bounding box center [571, 440] width 897 height 914
type input "*********"
click at [350, 265] on input "text" at bounding box center [422, 264] width 253 height 18
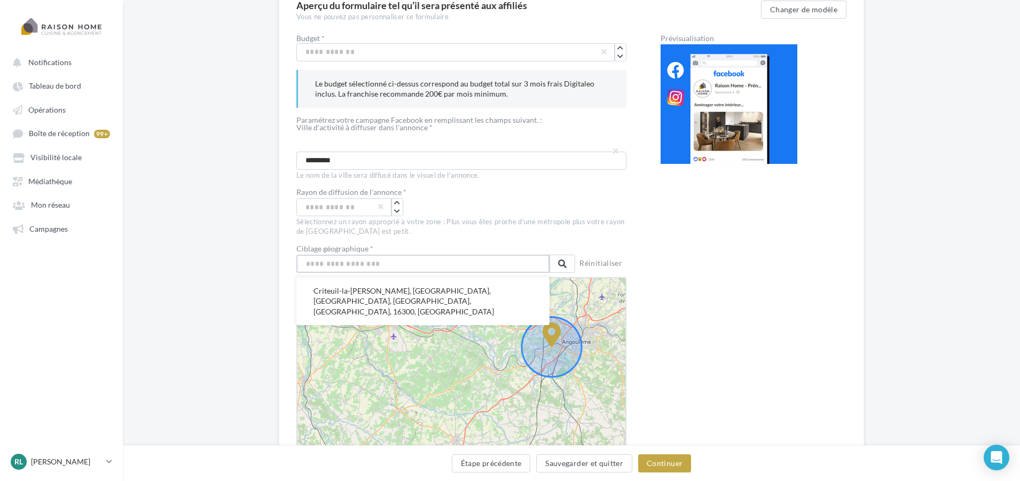
paste input "*********"
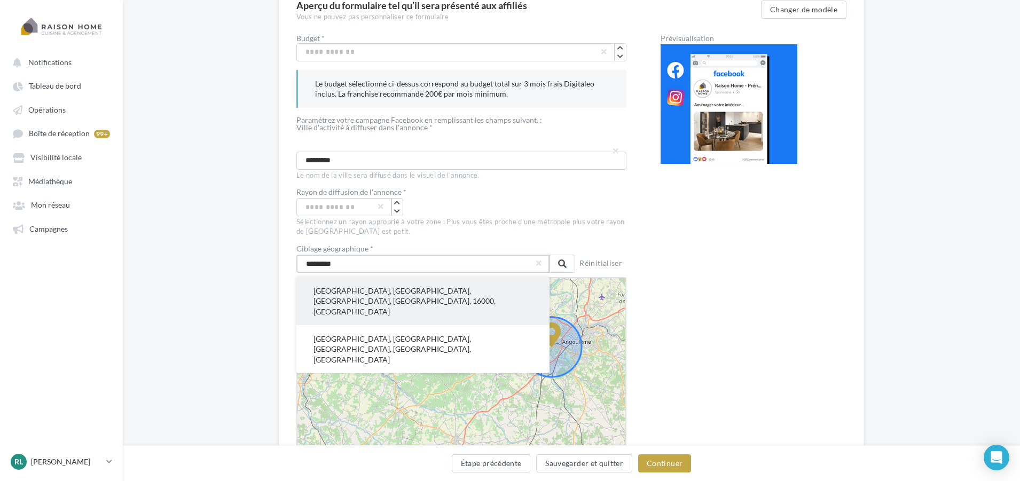
type input "*********"
click at [357, 292] on button "Angoulême, Charente, Nouvelle-Aquitaine, France métropolitaine, 16000, France" at bounding box center [422, 301] width 253 height 48
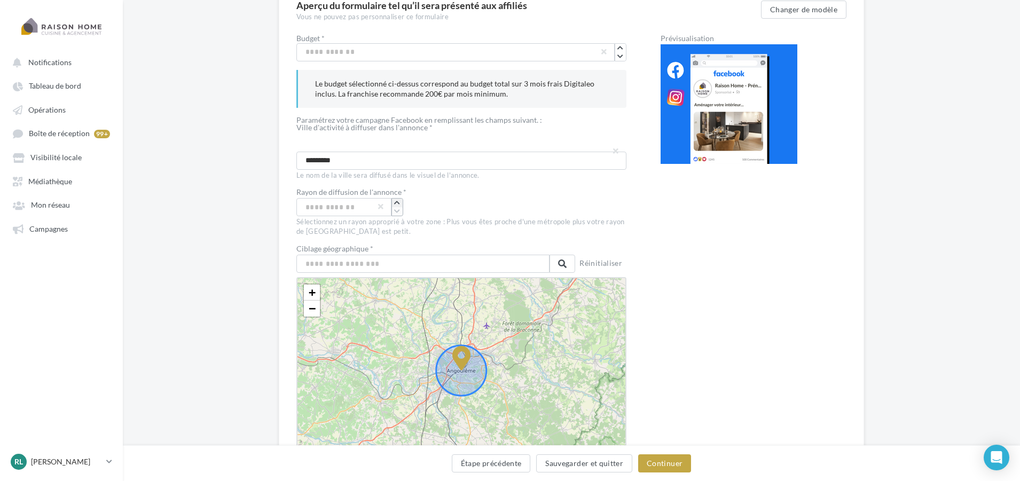
click at [401, 202] on button "button" at bounding box center [397, 203] width 11 height 9
drag, startPoint x: 707, startPoint y: 382, endPoint x: 707, endPoint y: 286, distance: 96.1
click at [707, 286] on div "Prévisualisation" at bounding box center [729, 440] width 137 height 811
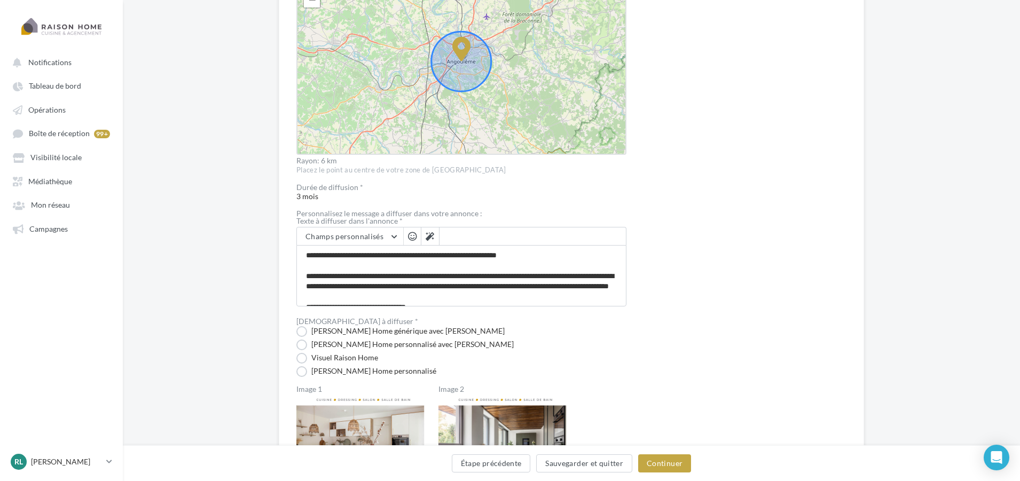
scroll to position [427, 0]
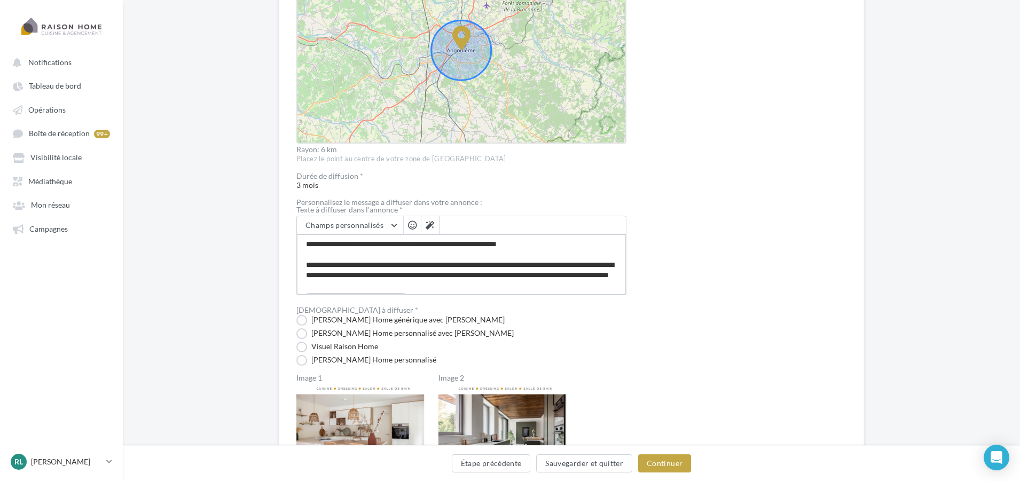
drag, startPoint x: 459, startPoint y: 285, endPoint x: 255, endPoint y: 241, distance: 208.8
click at [255, 241] on div "Aperçu du formulaire tel qu’il sera présenté aux affiliés Vous ne pouvez pas pe…" at bounding box center [571, 119] width 897 height 914
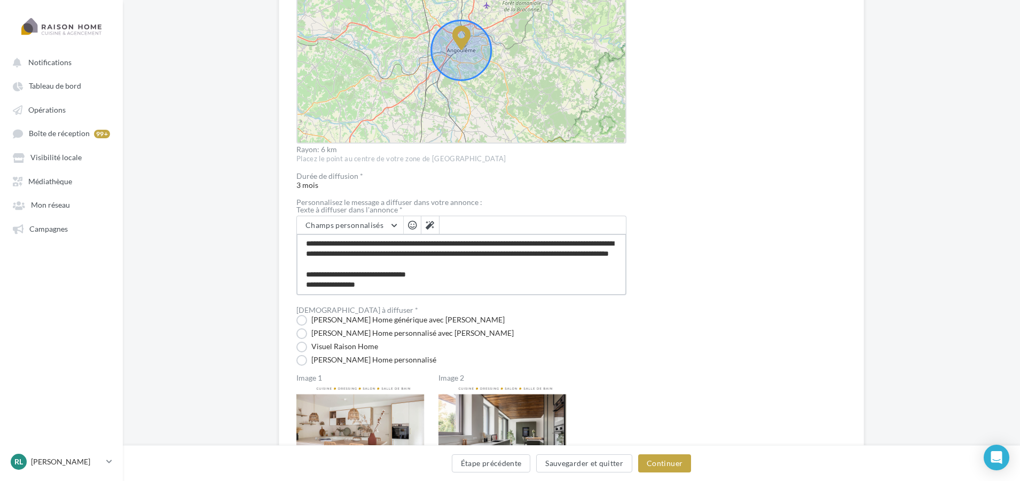
drag, startPoint x: 306, startPoint y: 245, endPoint x: 479, endPoint y: 294, distance: 179.5
click at [479, 294] on textarea "**********" at bounding box center [461, 264] width 330 height 61
click at [475, 277] on textarea "**********" at bounding box center [461, 264] width 330 height 61
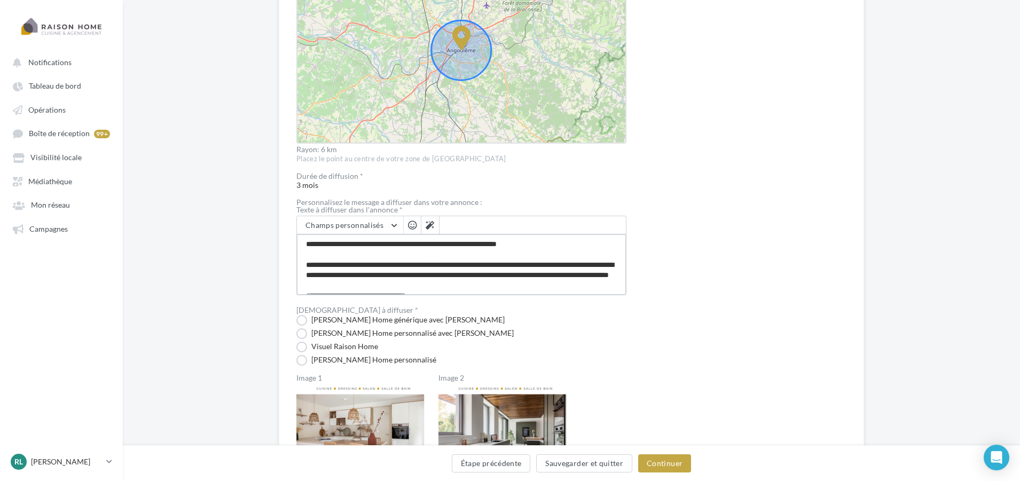
click at [430, 270] on textarea "**********" at bounding box center [461, 264] width 330 height 61
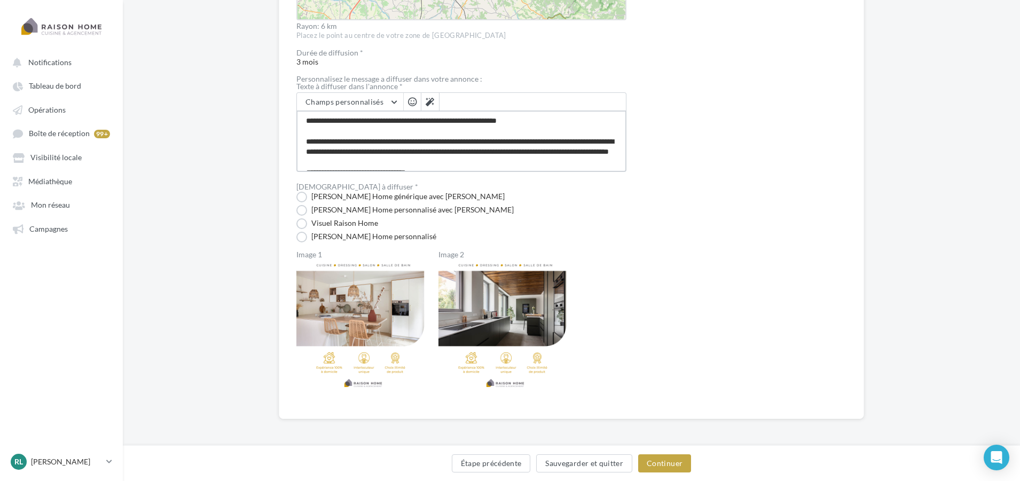
scroll to position [552, 0]
click at [372, 199] on label "Visuel Raison Home générique avec Nom" at bounding box center [400, 196] width 208 height 11
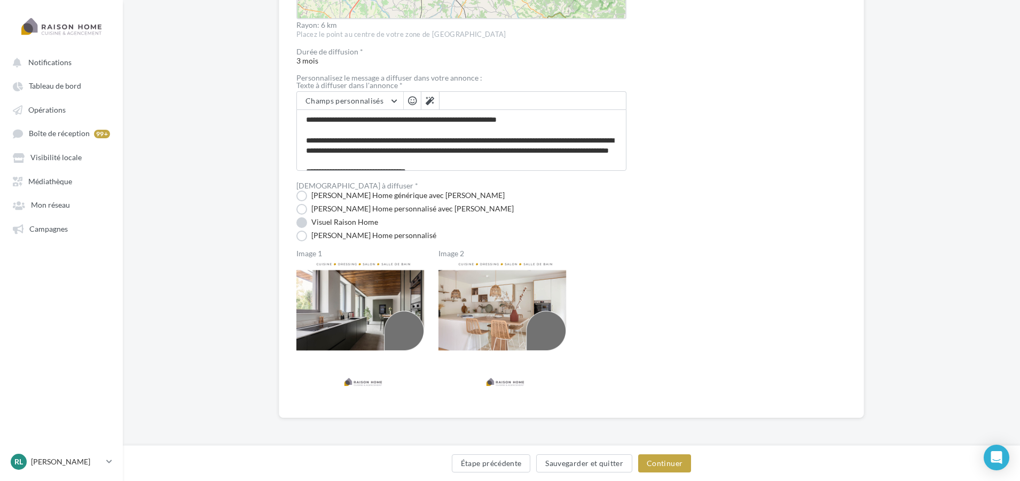
click at [335, 222] on label "Visuel Raison Home" at bounding box center [337, 222] width 82 height 11
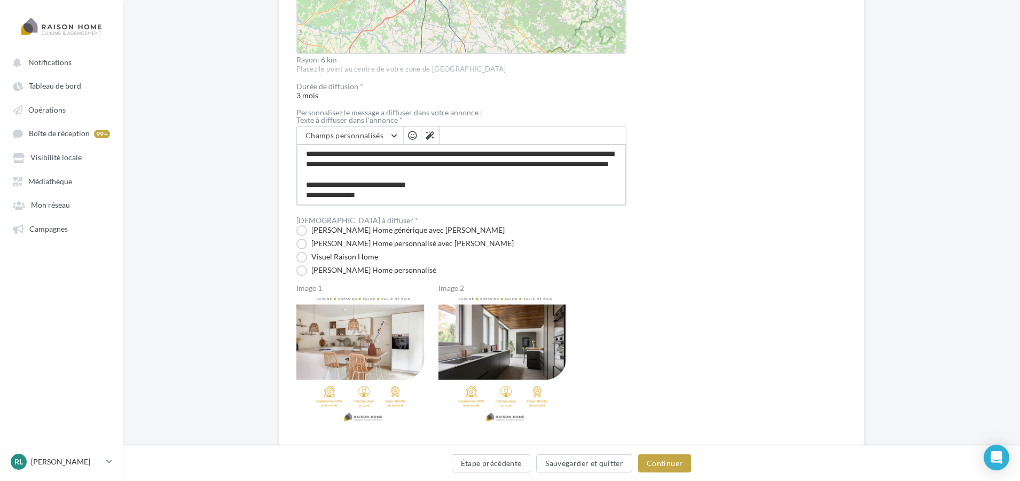
scroll to position [498, 0]
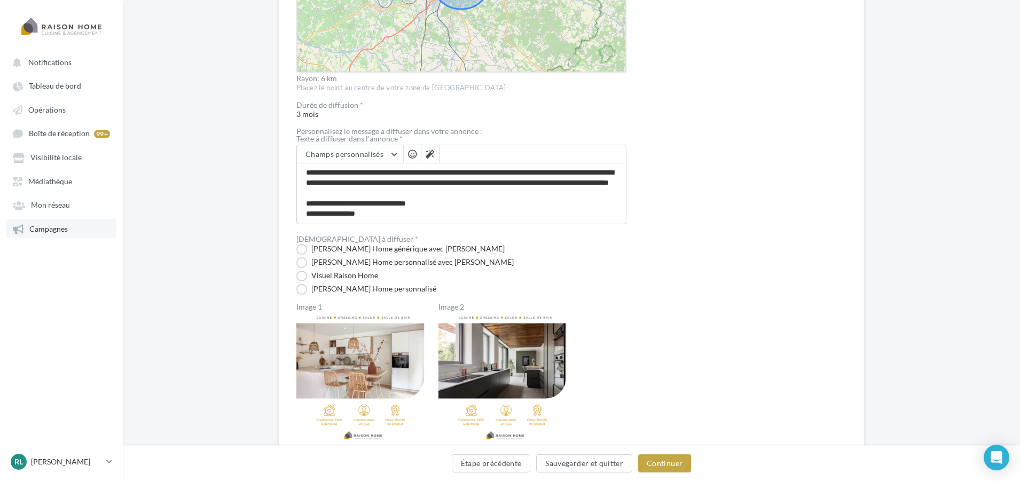
click at [42, 227] on span "Campagnes" at bounding box center [48, 228] width 38 height 9
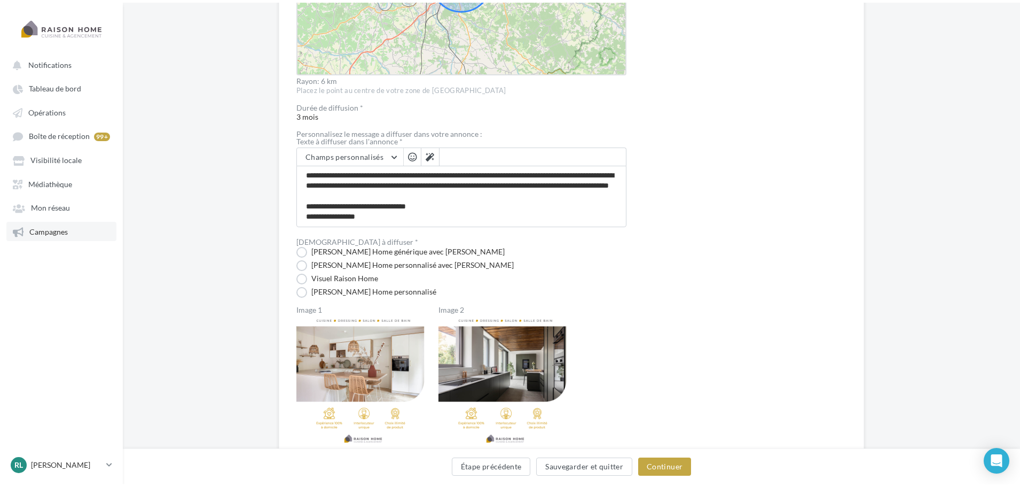
scroll to position [17, 0]
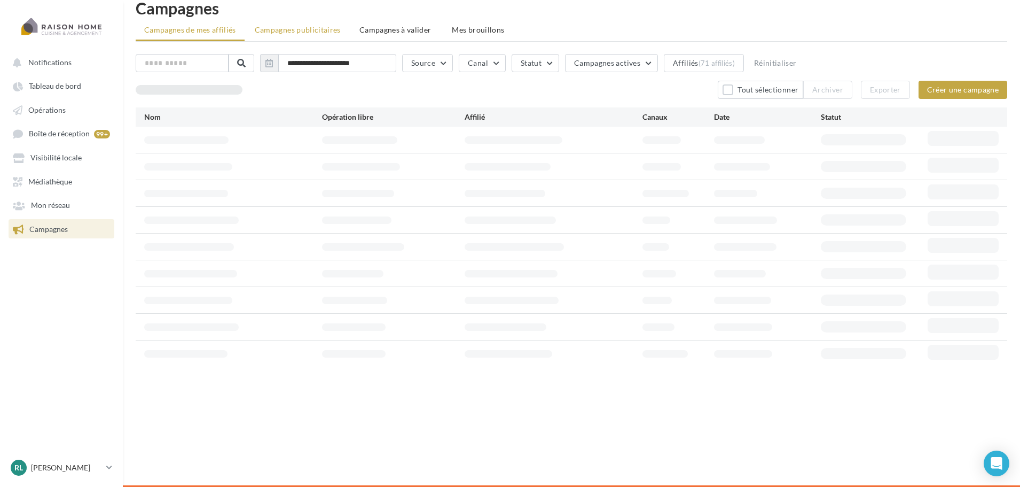
click at [306, 46] on div "**********" at bounding box center [572, 210] width 872 height 328
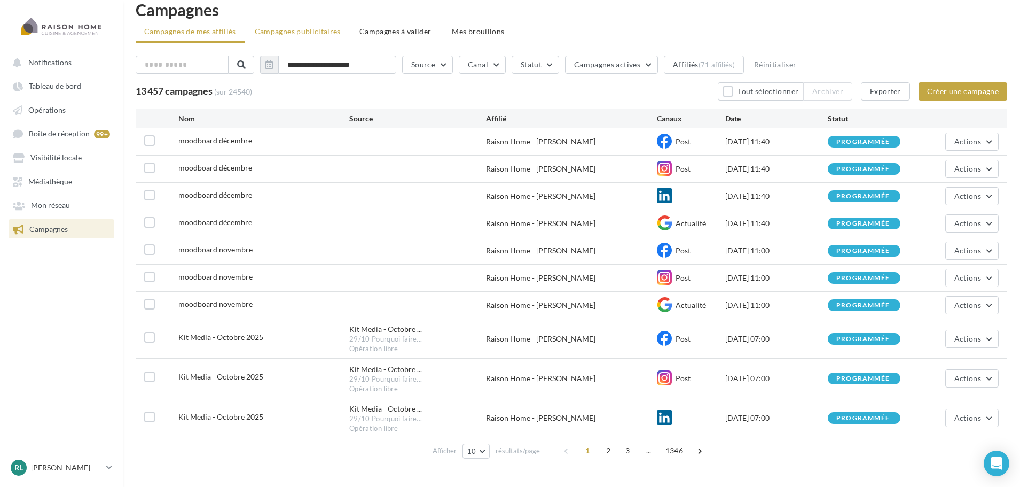
scroll to position [0, 0]
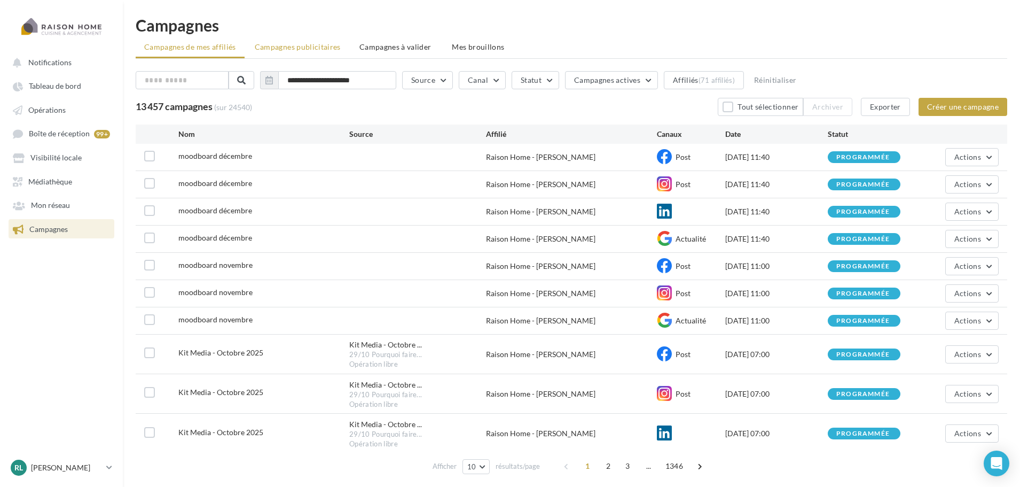
click at [315, 46] on span "Campagnes publicitaires" at bounding box center [298, 46] width 86 height 9
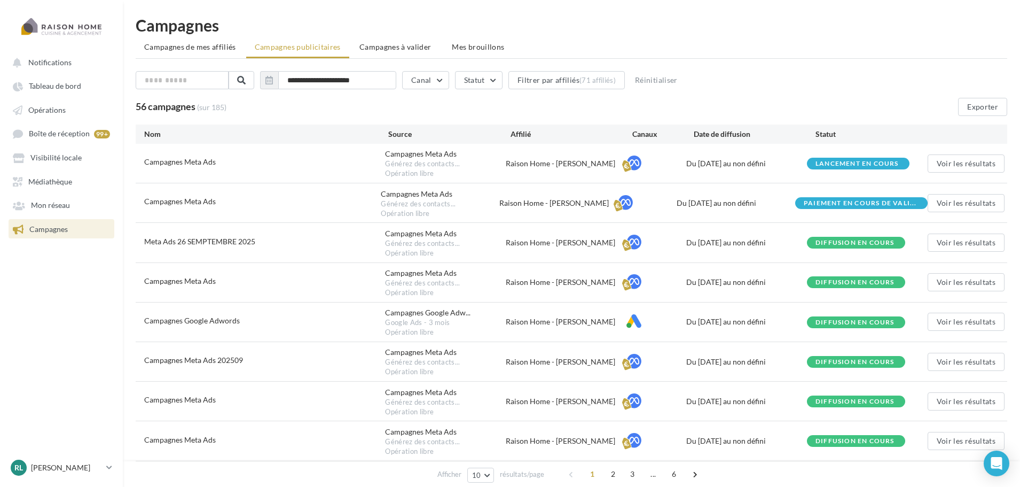
click at [67, 230] on span "Campagnes" at bounding box center [48, 228] width 38 height 9
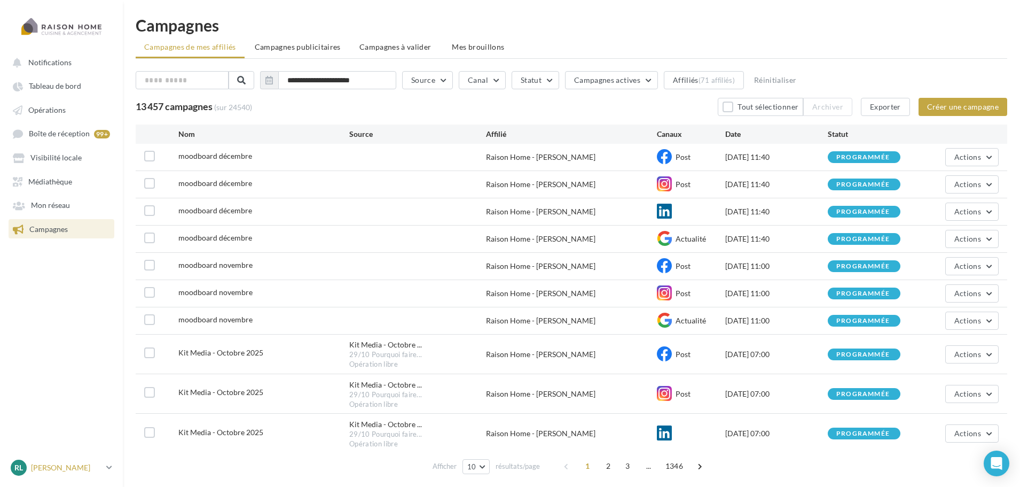
click at [63, 475] on link "RL Robin LEDUDY robin.leduby@raisonhome.com" at bounding box center [62, 467] width 106 height 20
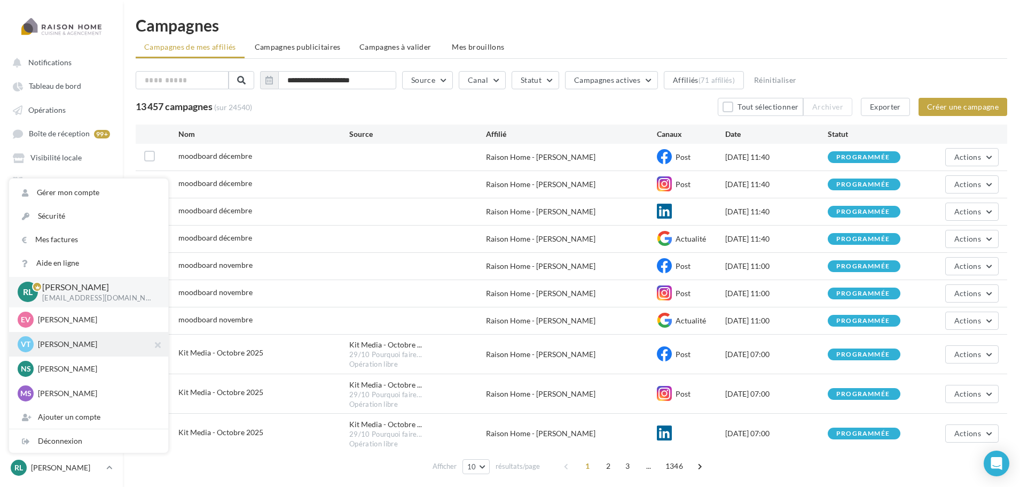
click at [86, 347] on p "Vincent THOMAS" at bounding box center [96, 344] width 117 height 11
